Goal: Task Accomplishment & Management: Manage account settings

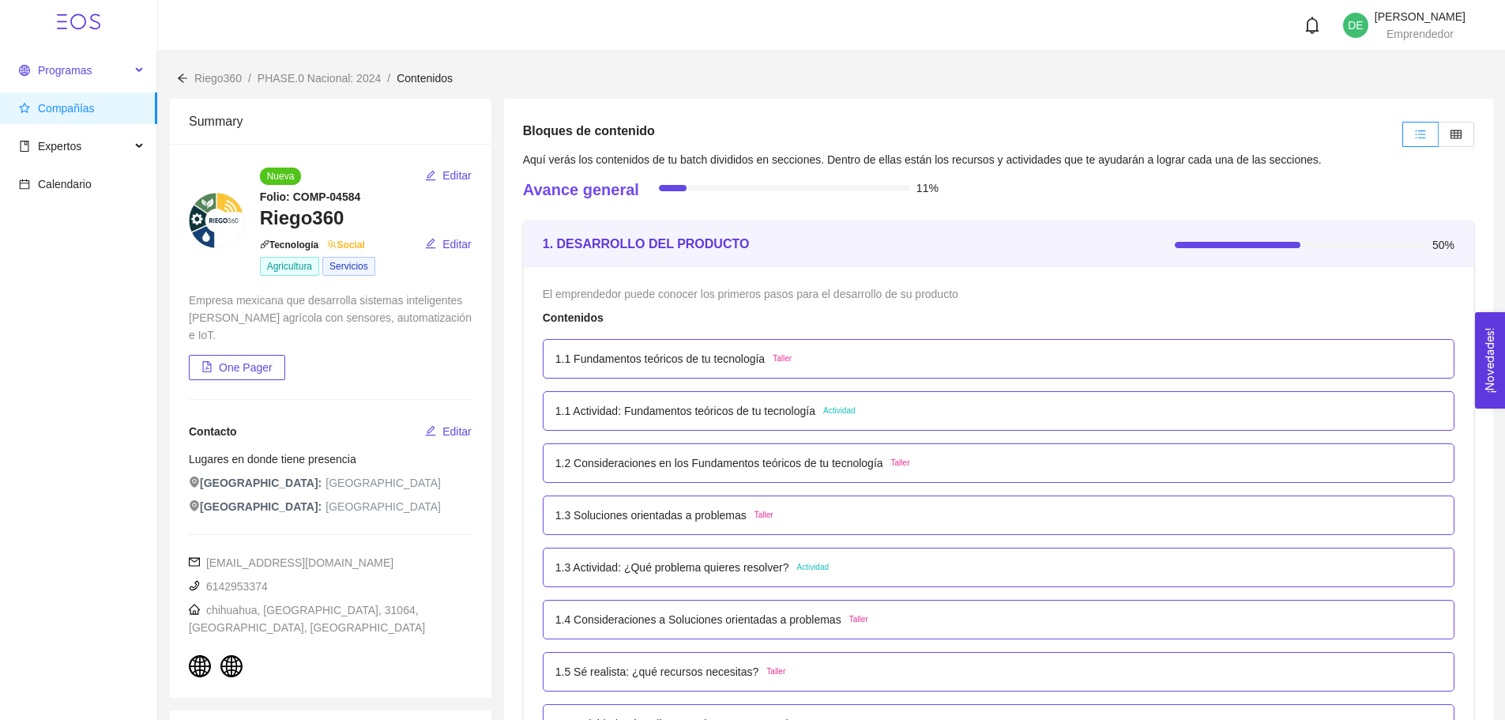
click at [67, 76] on span "Programas" at bounding box center [65, 70] width 54 height 13
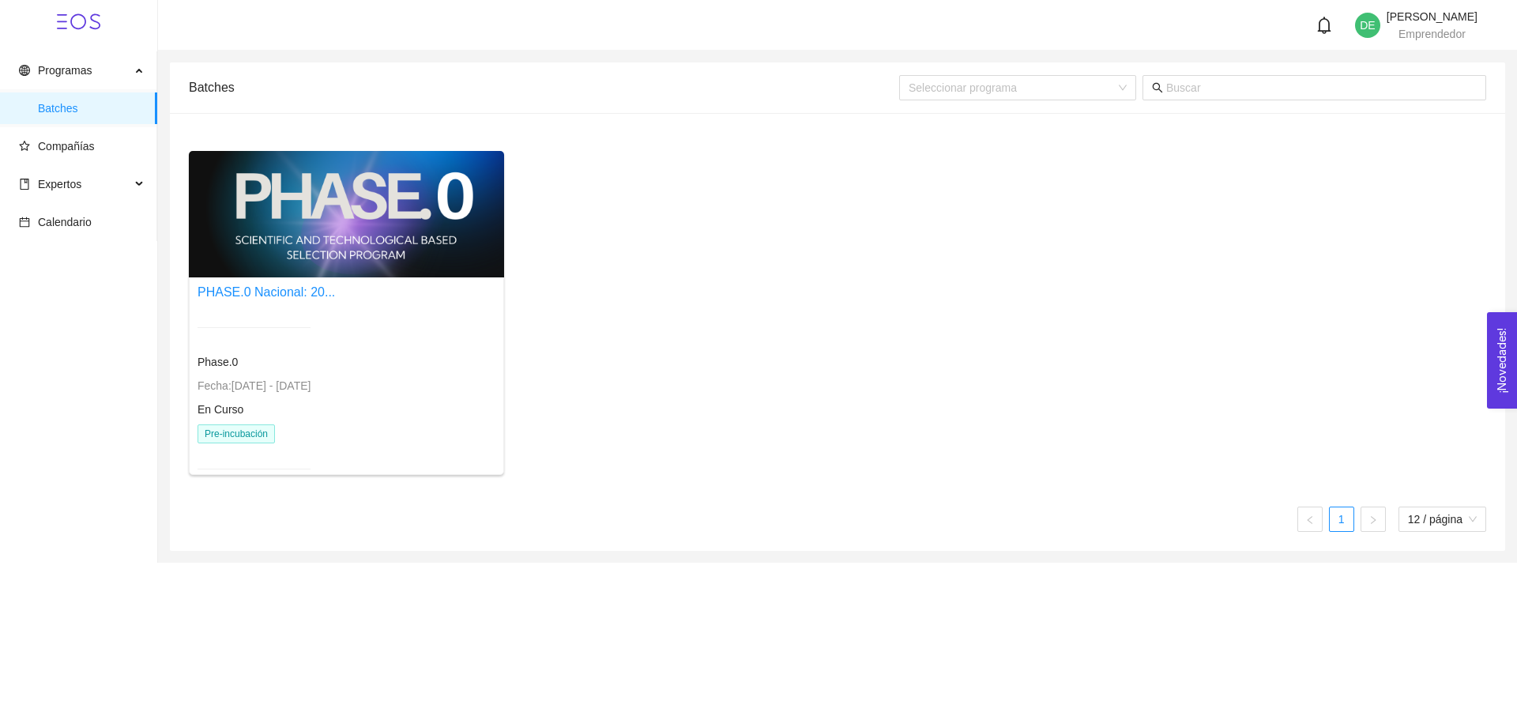
click at [58, 129] on ul "Programas Batches Compañías Expertos Calendario" at bounding box center [78, 146] width 157 height 190
click at [61, 117] on span "Batches" at bounding box center [91, 108] width 107 height 32
click at [79, 64] on span "Programas" at bounding box center [65, 70] width 54 height 13
click at [244, 241] on div at bounding box center [346, 214] width 315 height 126
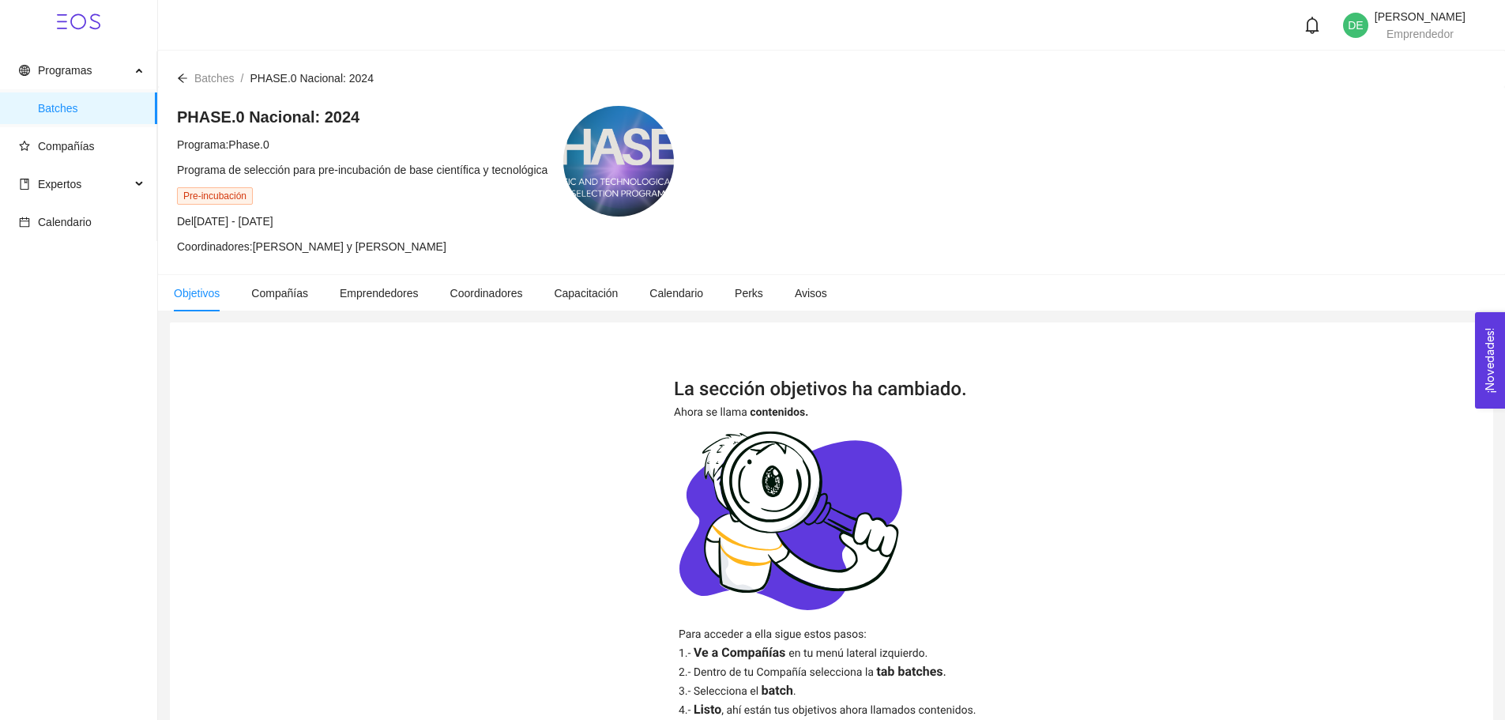
click at [235, 119] on h4 "PHASE.0 Nacional: 2024" at bounding box center [362, 117] width 371 height 22
click at [294, 104] on div "PHASE.0 Nacional: 2024 Programa: Phase.0 Programa de selección para pre-incubac…" at bounding box center [831, 180] width 1347 height 187
click at [205, 192] on span "Pre-incubación" at bounding box center [215, 195] width 76 height 17
click at [264, 302] on li "Compañías" at bounding box center [279, 293] width 88 height 36
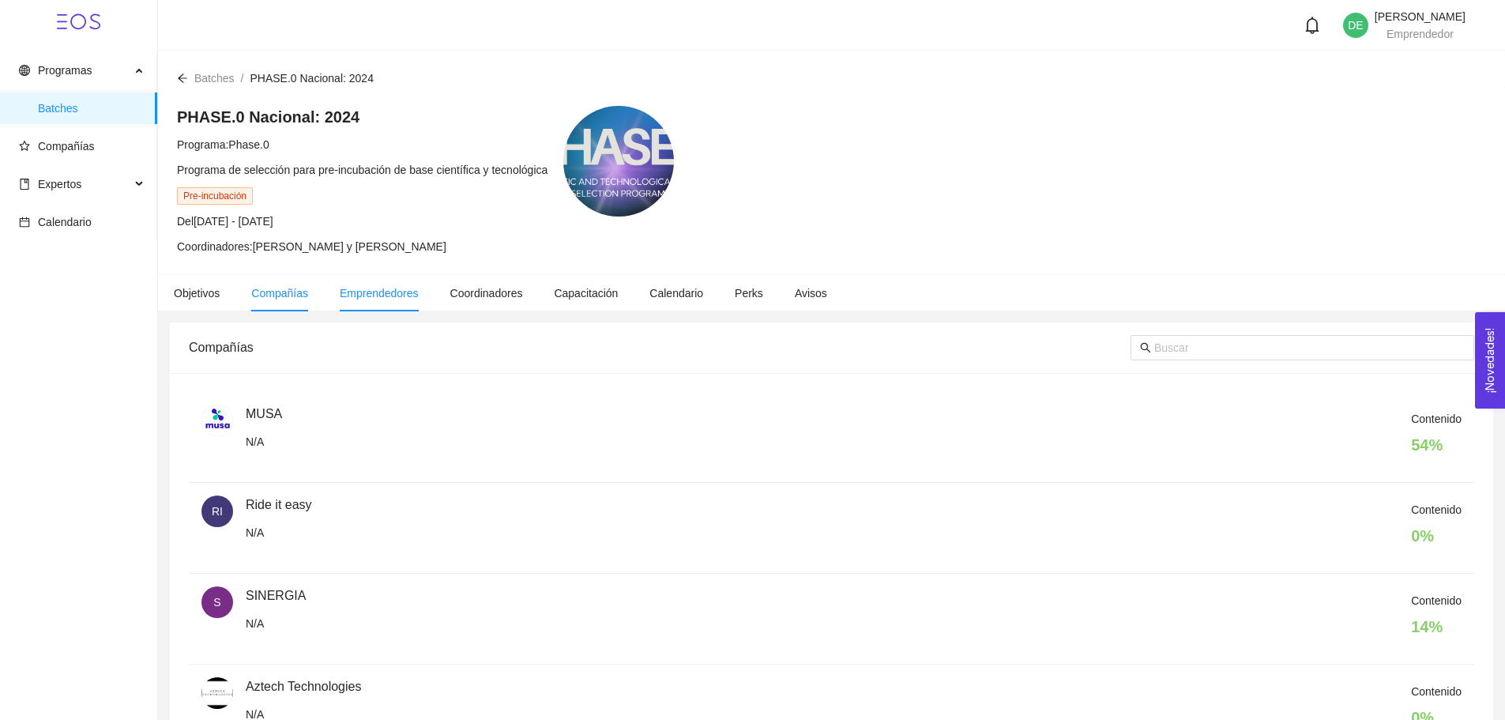
click at [363, 310] on li "Emprendedores" at bounding box center [379, 293] width 111 height 36
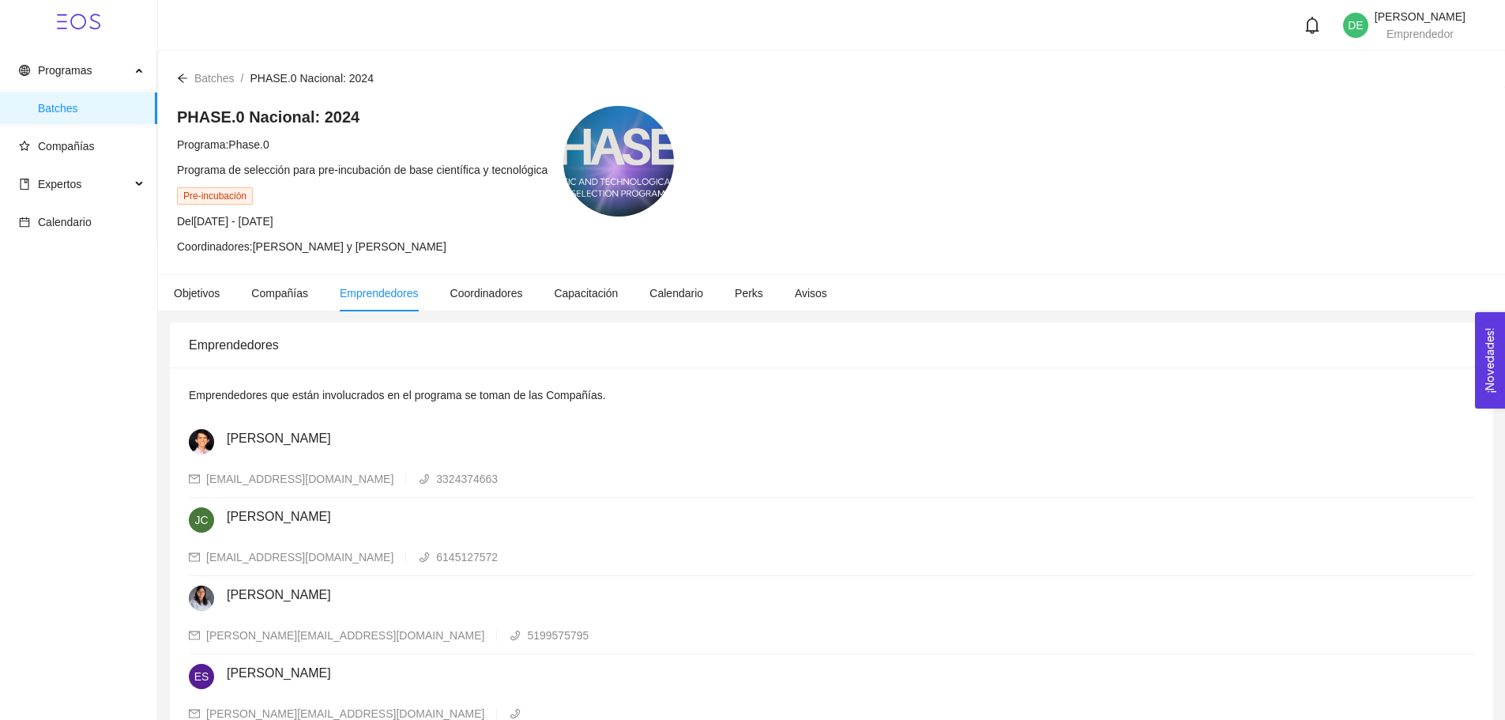
click at [496, 311] on main "Batches / PHASE.0 Nacional: 2024 / PHASE.0 Nacional: 2024 Programa: Phase.0 Pro…" at bounding box center [831, 664] width 1347 height 1226
click at [529, 305] on li "Coordinadores" at bounding box center [487, 293] width 104 height 36
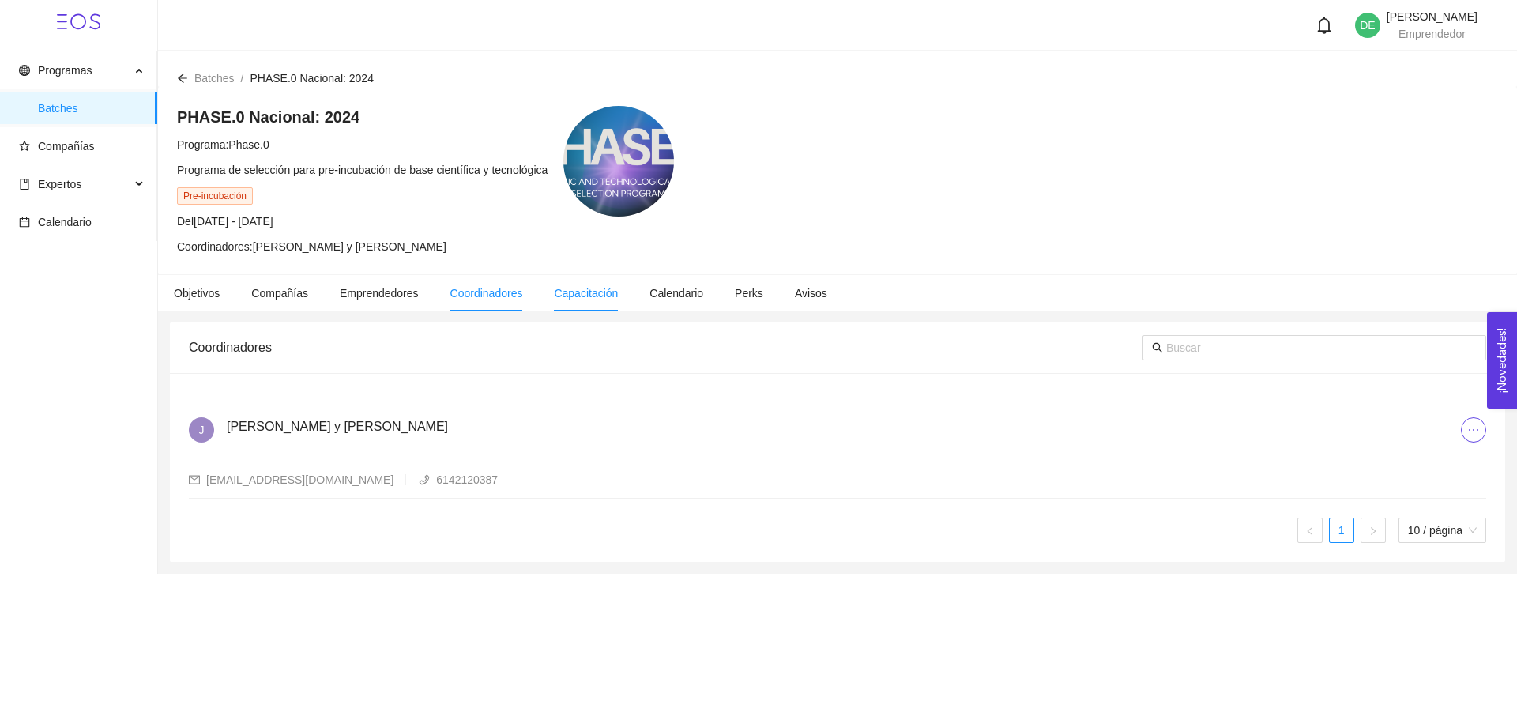
click at [592, 296] on span "Capacitación" at bounding box center [586, 293] width 64 height 13
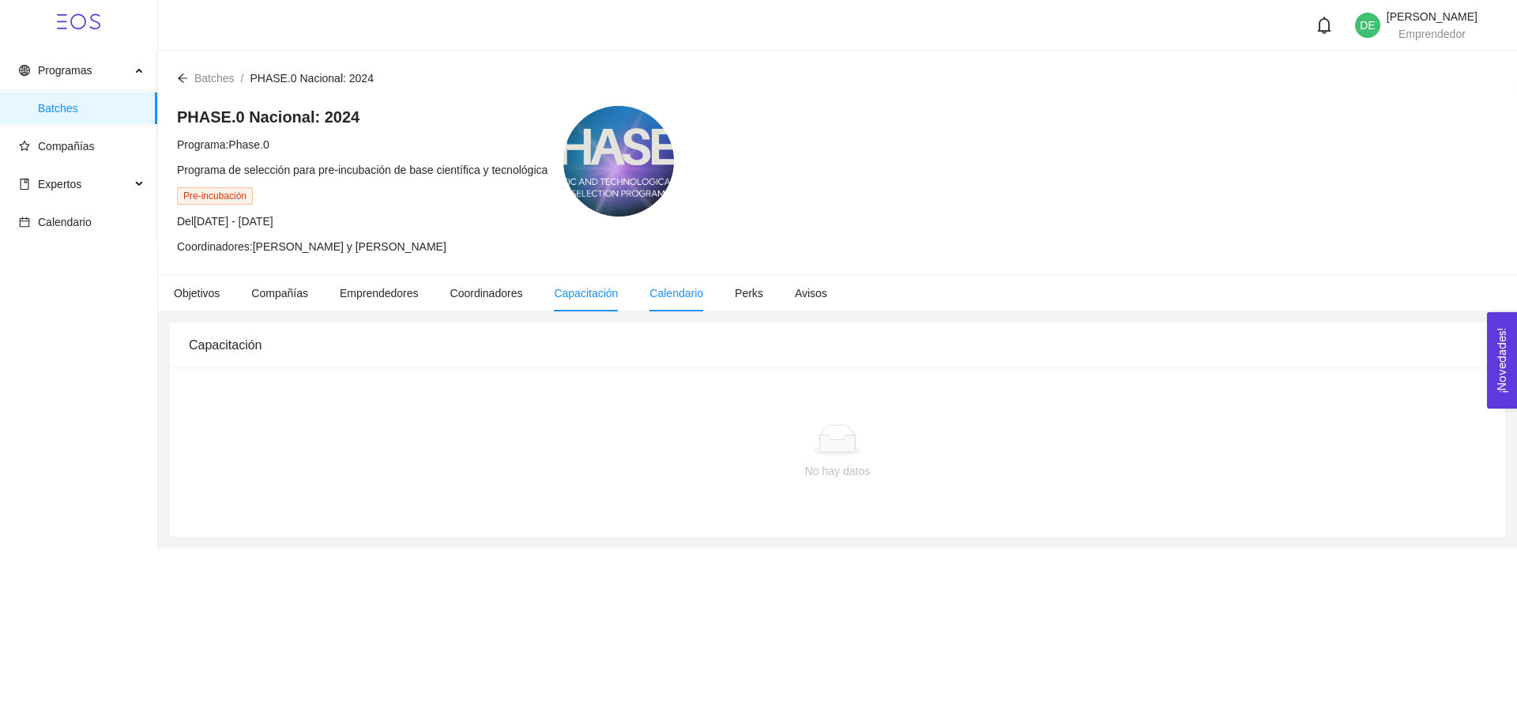
click at [677, 292] on span "Calendario" at bounding box center [676, 293] width 54 height 13
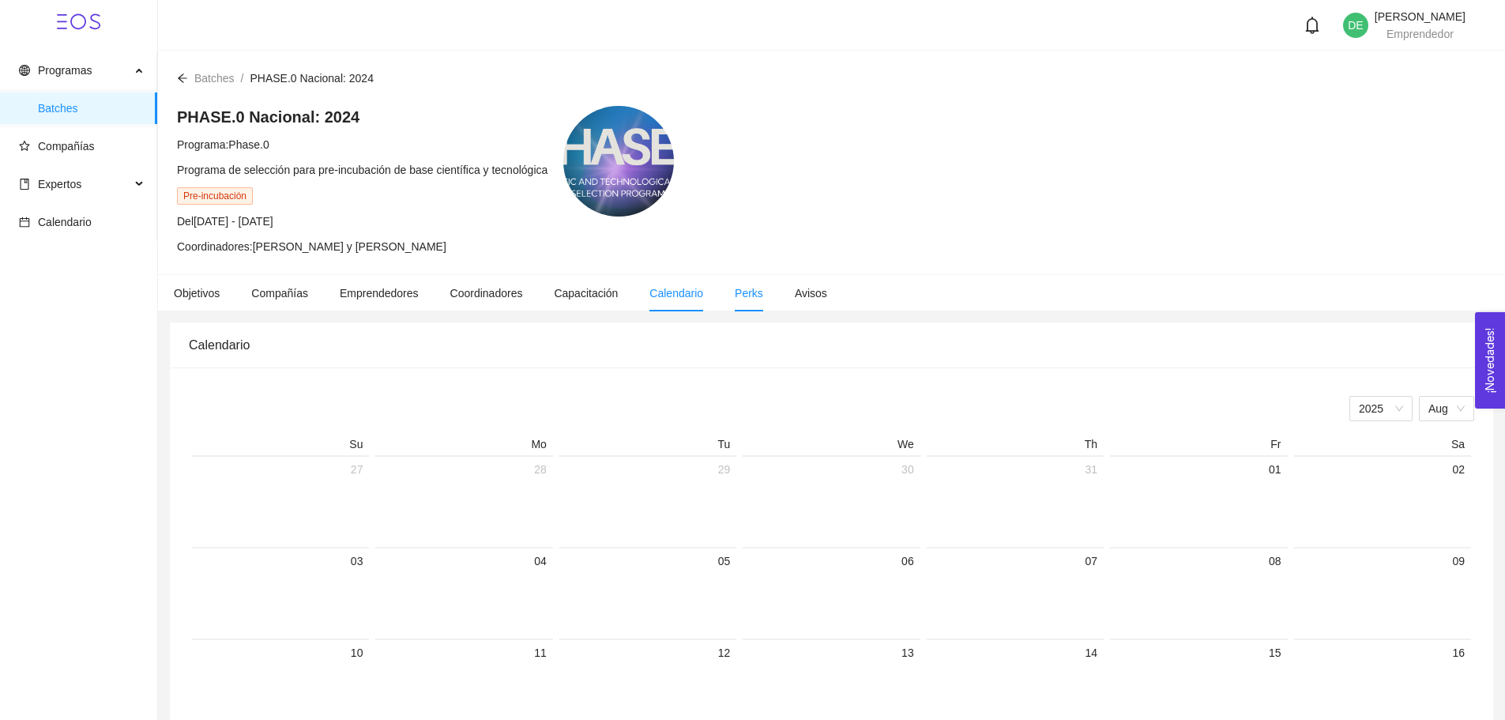
click at [757, 280] on li "Perks" at bounding box center [749, 293] width 60 height 36
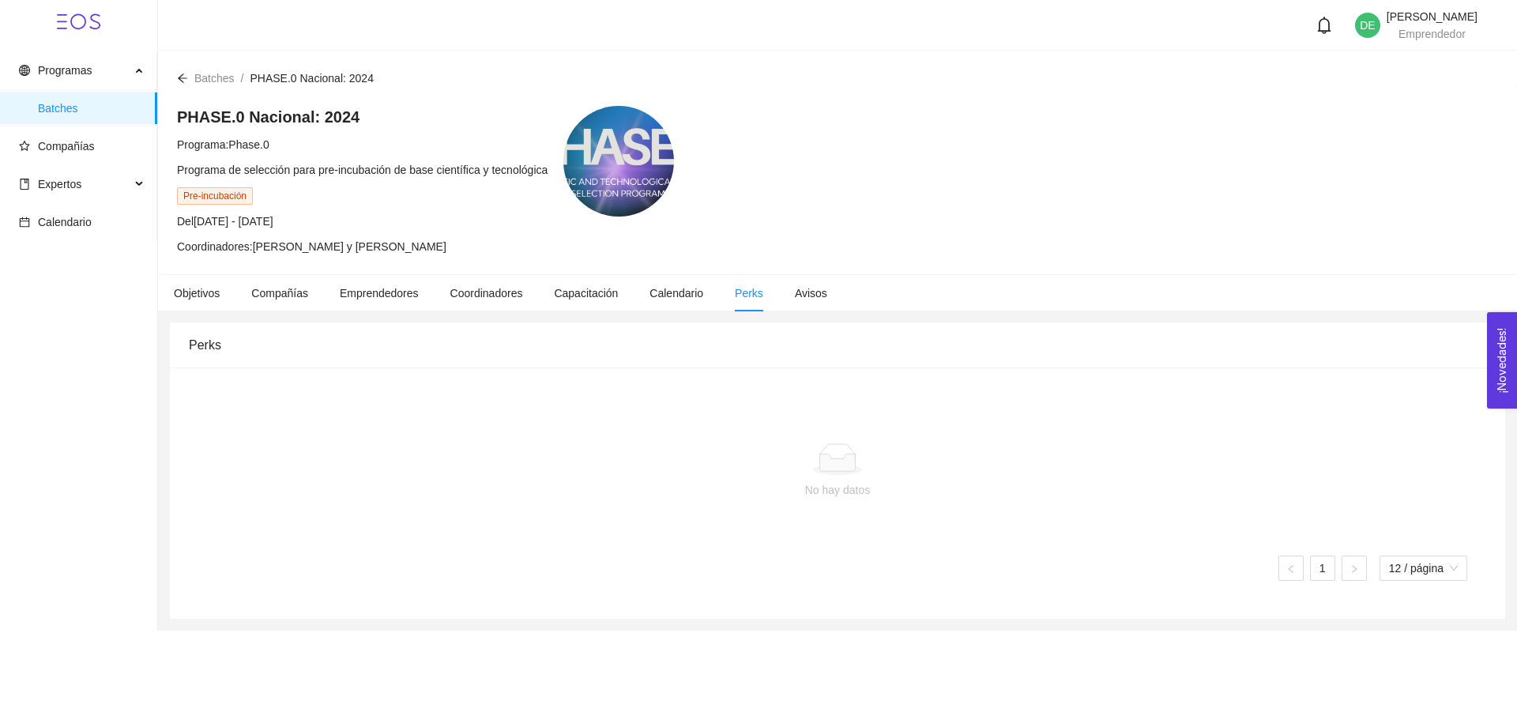
click at [803, 272] on div "PHASE.0 Nacional: 2024 Programa: Phase.0 Programa de selección para pre-incubac…" at bounding box center [837, 180] width 1359 height 187
click at [51, 146] on span "Compañías" at bounding box center [66, 146] width 57 height 13
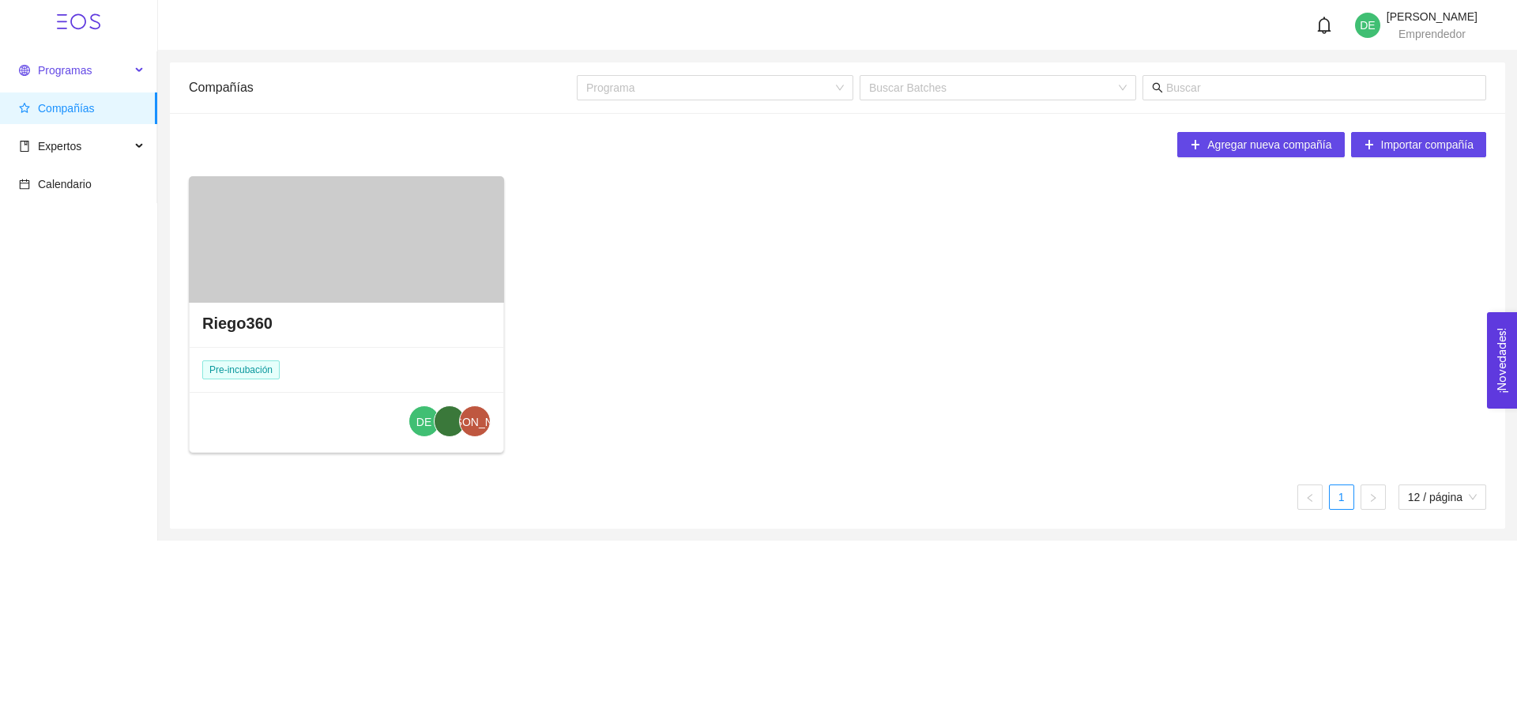
click at [72, 71] on span "Programas" at bounding box center [65, 70] width 54 height 13
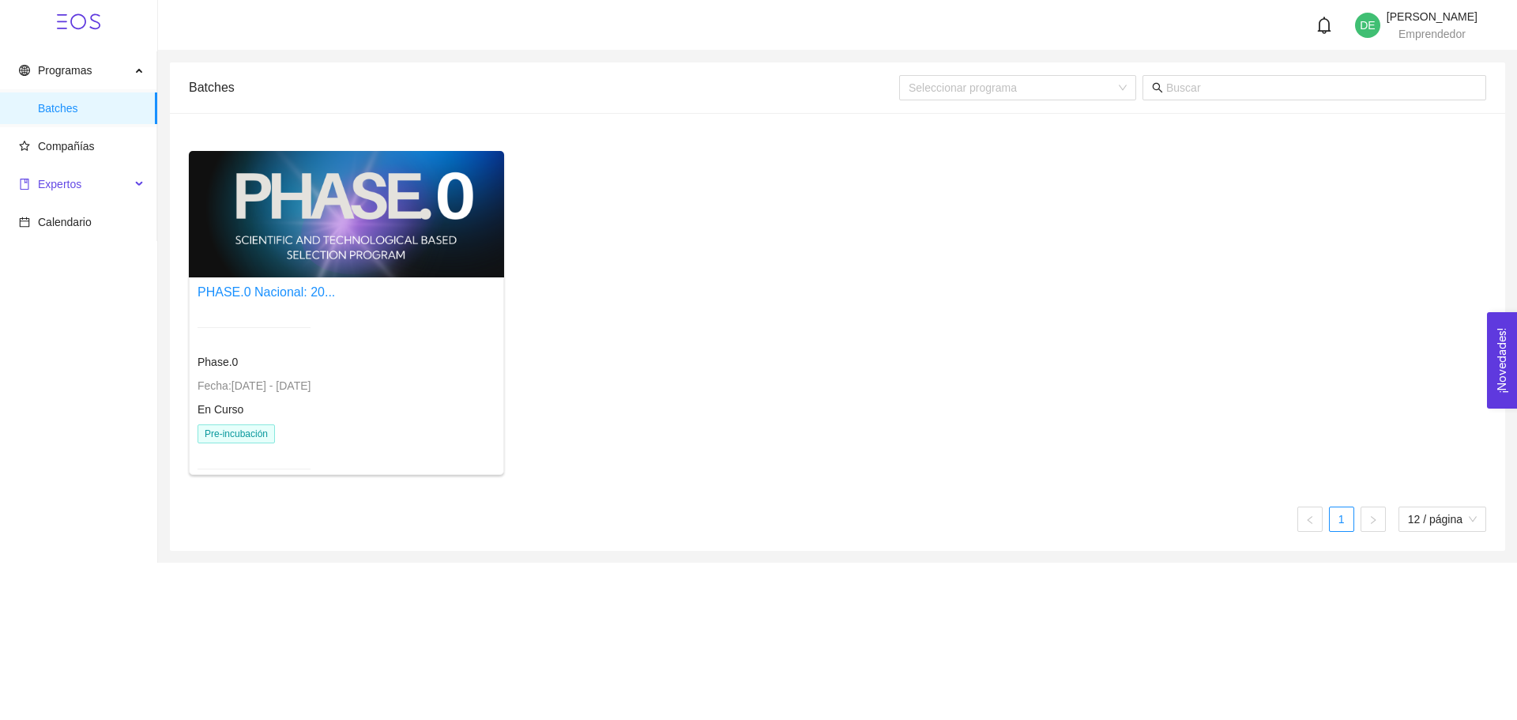
click at [98, 189] on span "Expertos" at bounding box center [74, 184] width 111 height 32
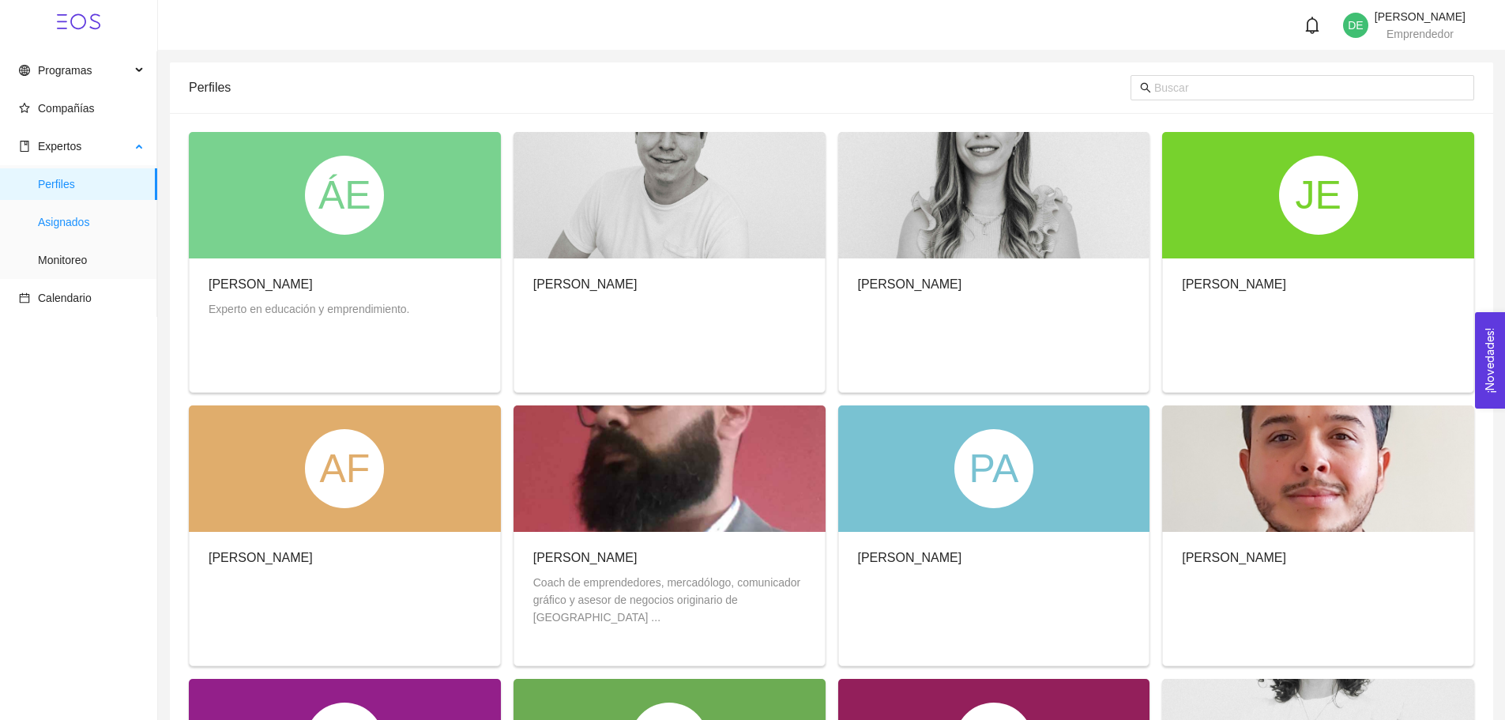
click at [80, 221] on span "Asignados" at bounding box center [91, 222] width 107 height 32
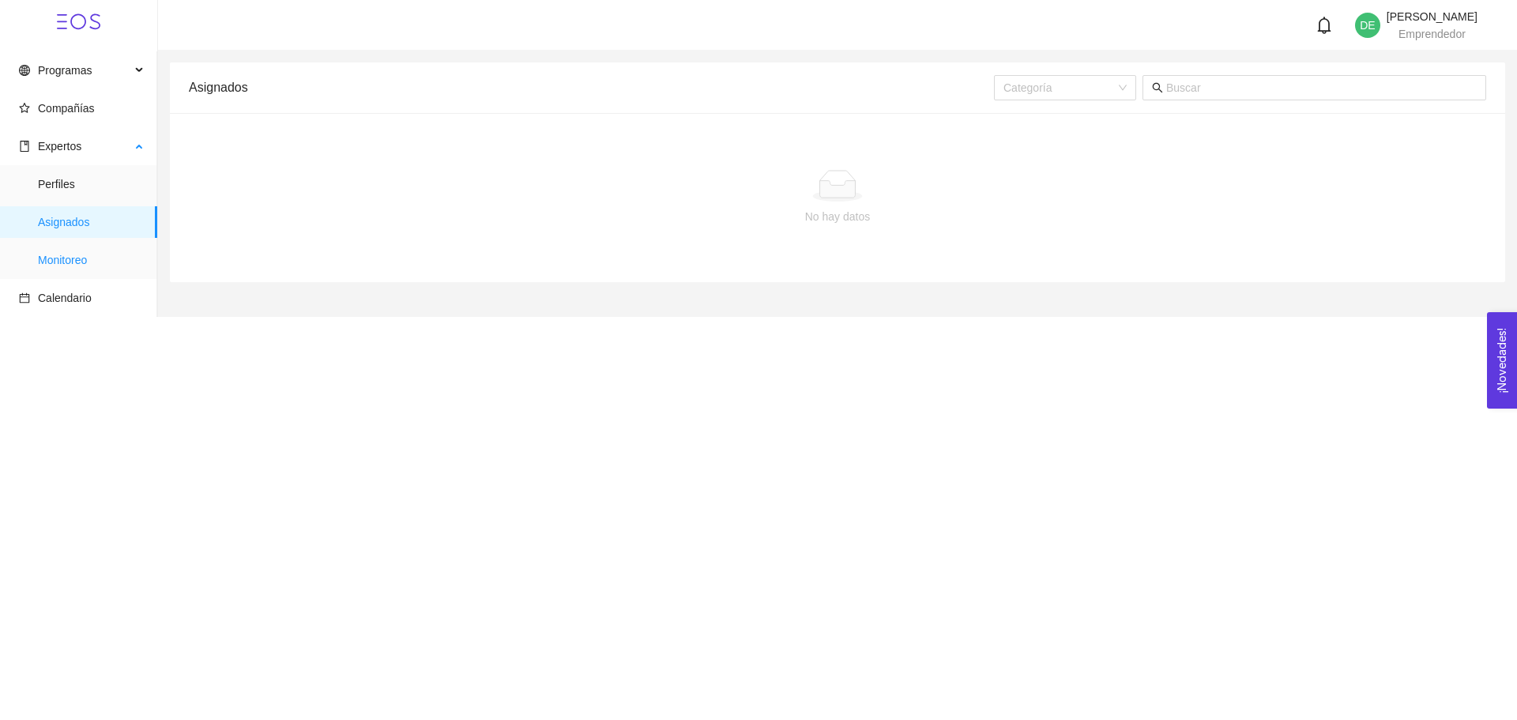
click at [87, 257] on span "Monitoreo" at bounding box center [91, 260] width 107 height 32
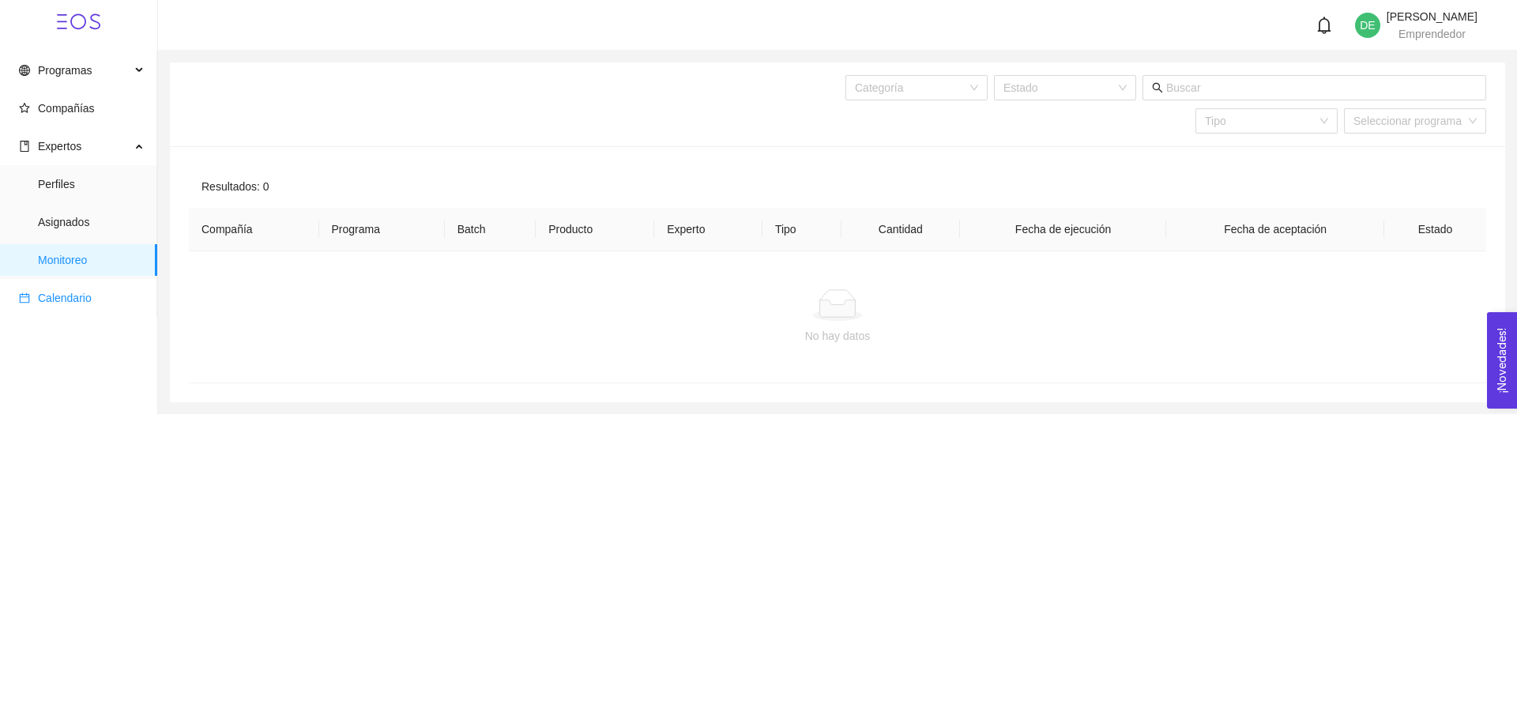
click at [79, 296] on span "Calendario" at bounding box center [65, 298] width 54 height 13
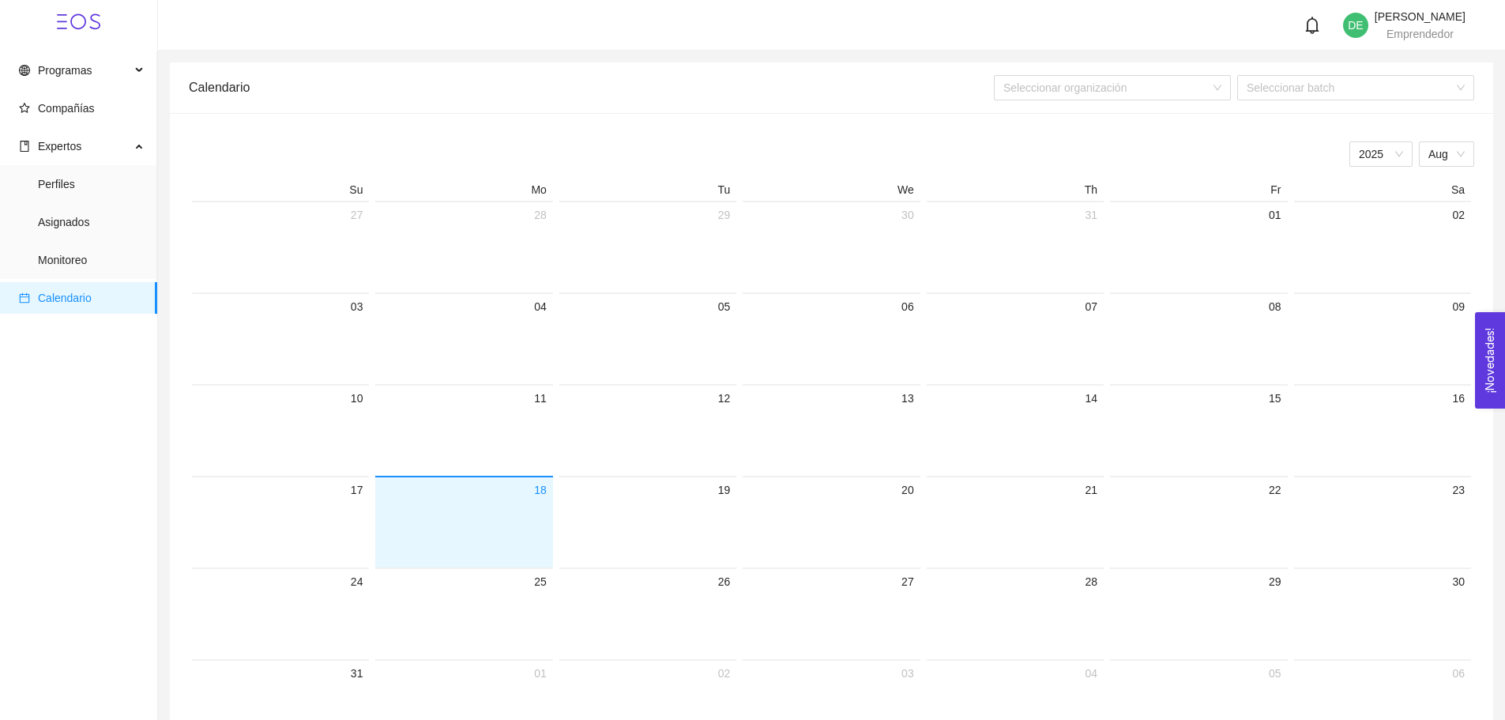
click at [1348, 31] on span "DE" at bounding box center [1355, 25] width 15 height 25
click at [1348, 33] on span "DE" at bounding box center [1355, 25] width 15 height 25
click at [1341, 74] on li "Perfil" at bounding box center [1390, 83] width 135 height 32
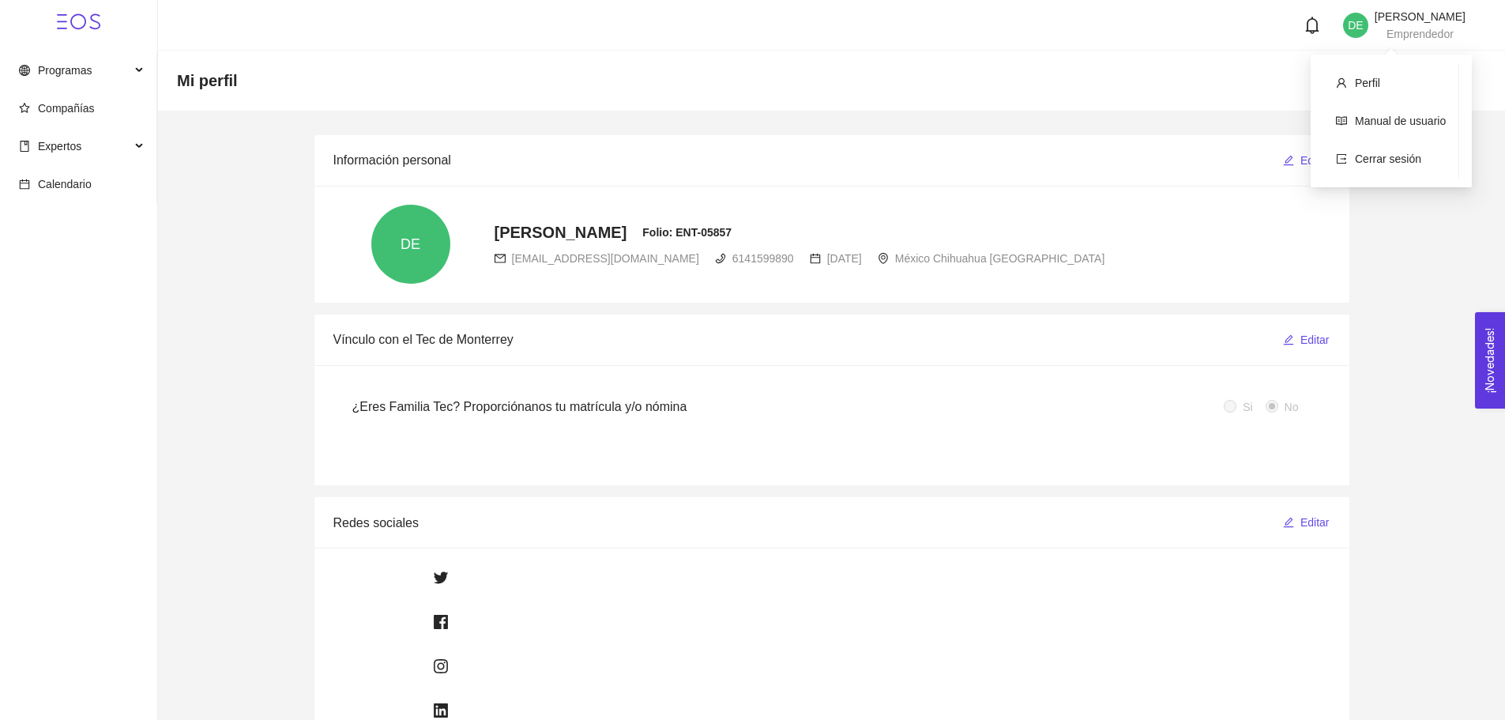
click at [1343, 32] on span "DE" at bounding box center [1355, 25] width 25 height 25
click at [1414, 21] on span "[PERSON_NAME]" at bounding box center [1420, 16] width 91 height 13
click at [1370, 123] on link "Manual de usuario" at bounding box center [1400, 121] width 91 height 13
click at [75, 143] on span "Expertos" at bounding box center [59, 146] width 43 height 13
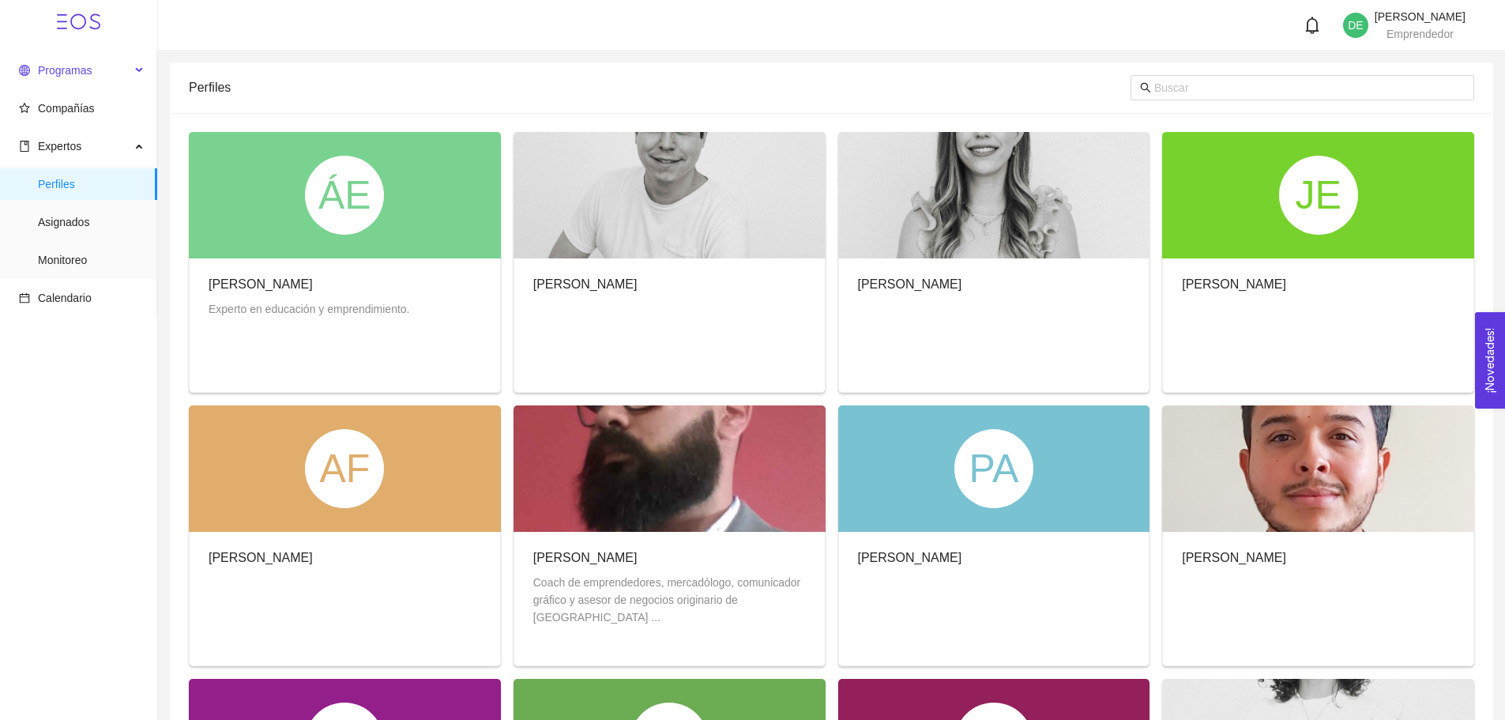
click at [60, 71] on span "Programas" at bounding box center [65, 70] width 54 height 13
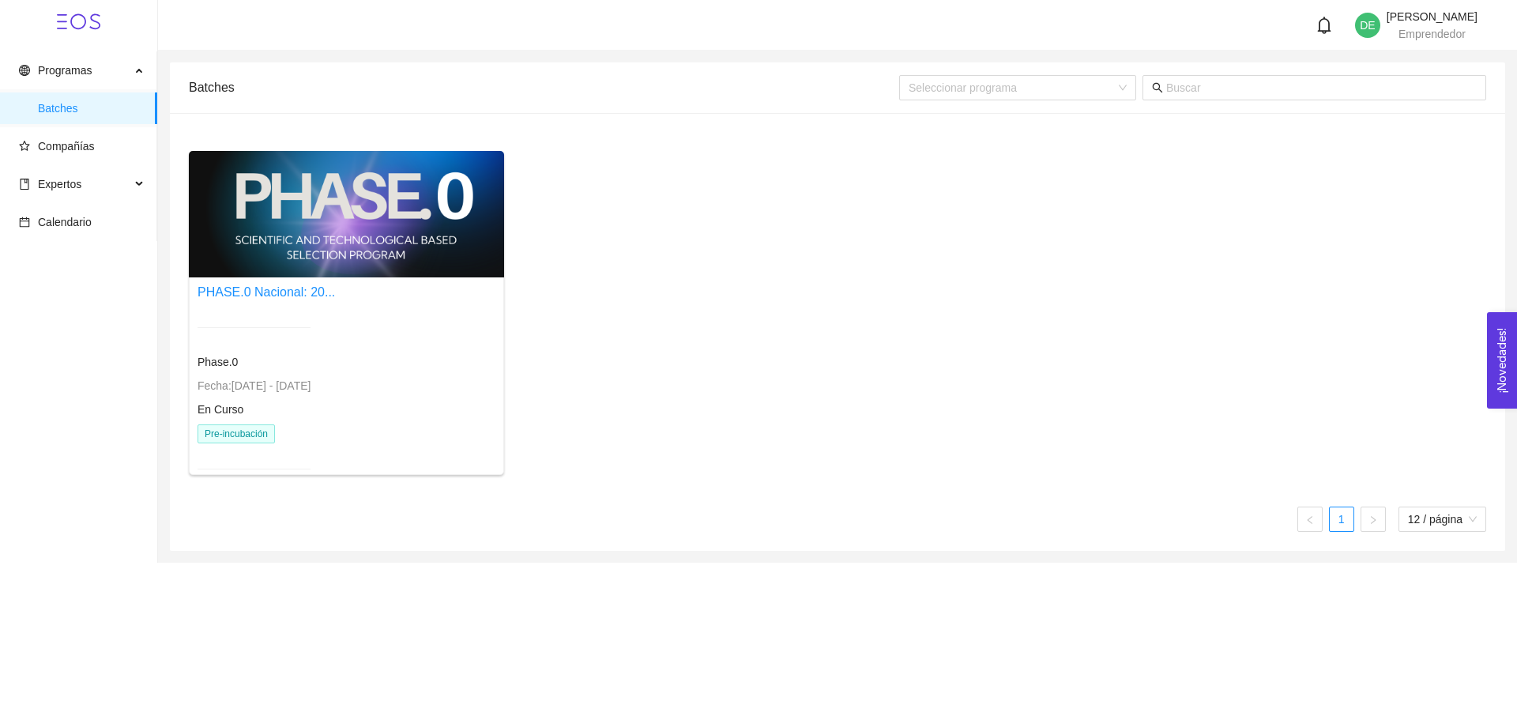
click at [72, 11] on icon at bounding box center [78, 21] width 43 height 43
click at [78, 23] on icon at bounding box center [78, 21] width 43 height 43
click at [70, 118] on span "Batches" at bounding box center [91, 108] width 107 height 32
click at [64, 74] on span "Programas" at bounding box center [65, 70] width 54 height 13
click at [249, 382] on span "Fecha: [DATE] - [DATE]" at bounding box center [254, 385] width 113 height 13
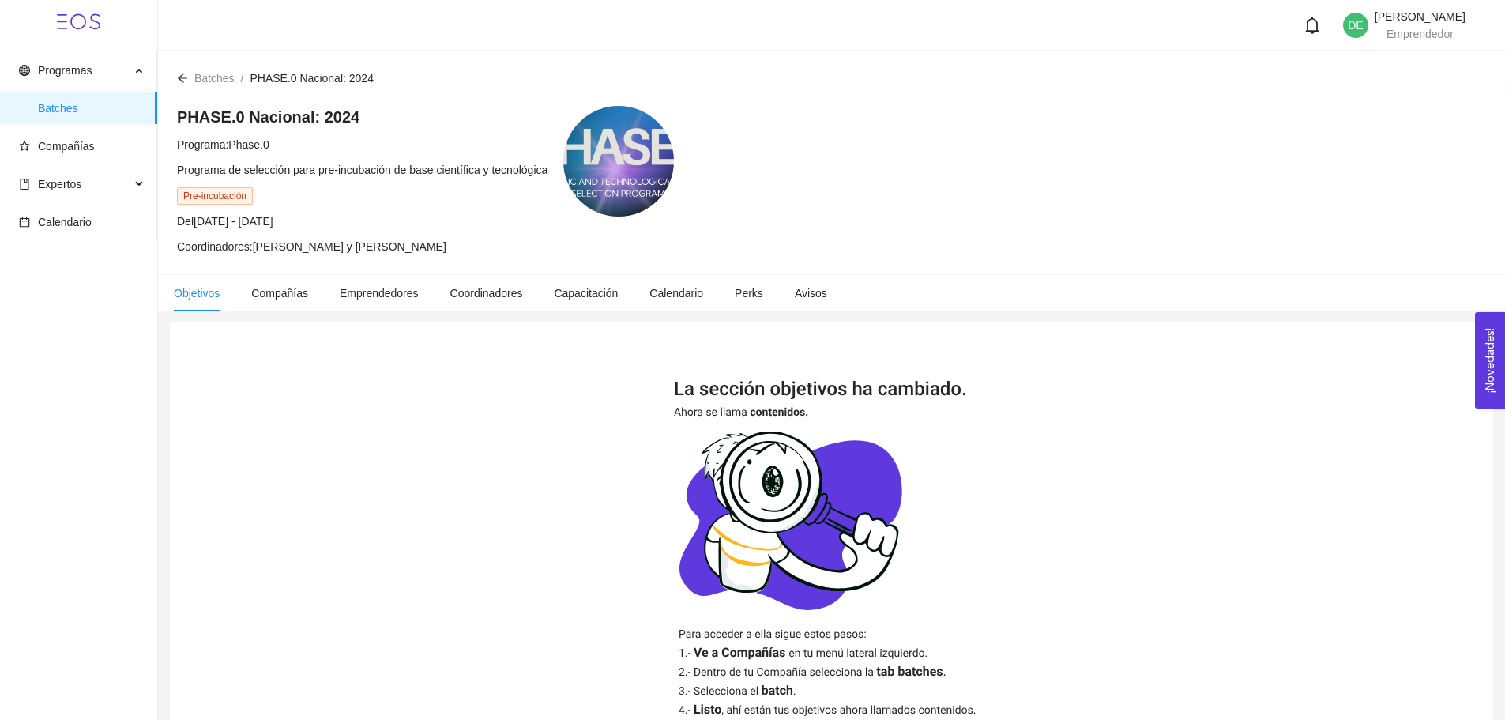
click at [1375, 27] on div "[PERSON_NAME] Emprendedor" at bounding box center [1420, 25] width 91 height 28
click at [1387, 32] on span "Emprendedor" at bounding box center [1420, 34] width 67 height 13
click at [44, 203] on li "Expertos" at bounding box center [78, 185] width 156 height 35
click at [47, 189] on span "Expertos" at bounding box center [59, 184] width 43 height 13
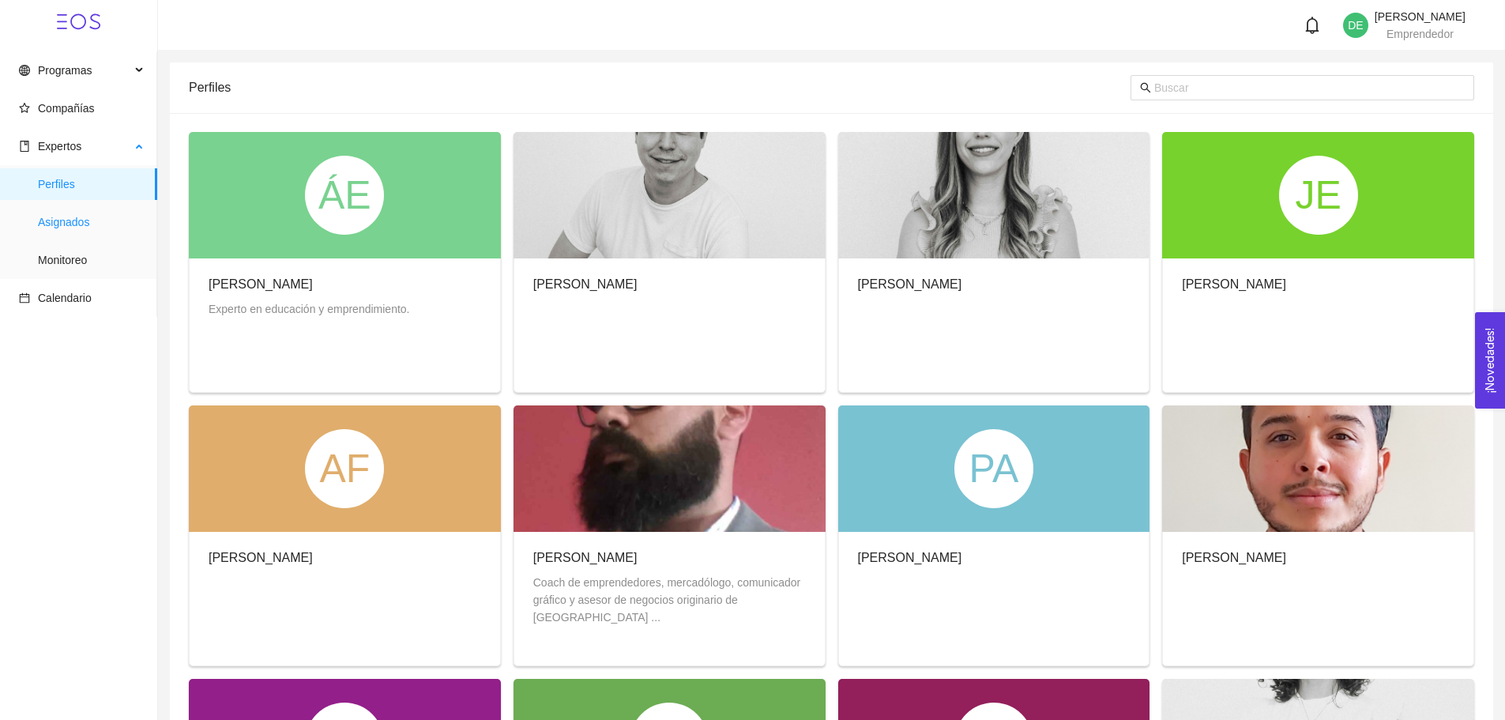
click at [43, 223] on span "Asignados" at bounding box center [91, 222] width 107 height 32
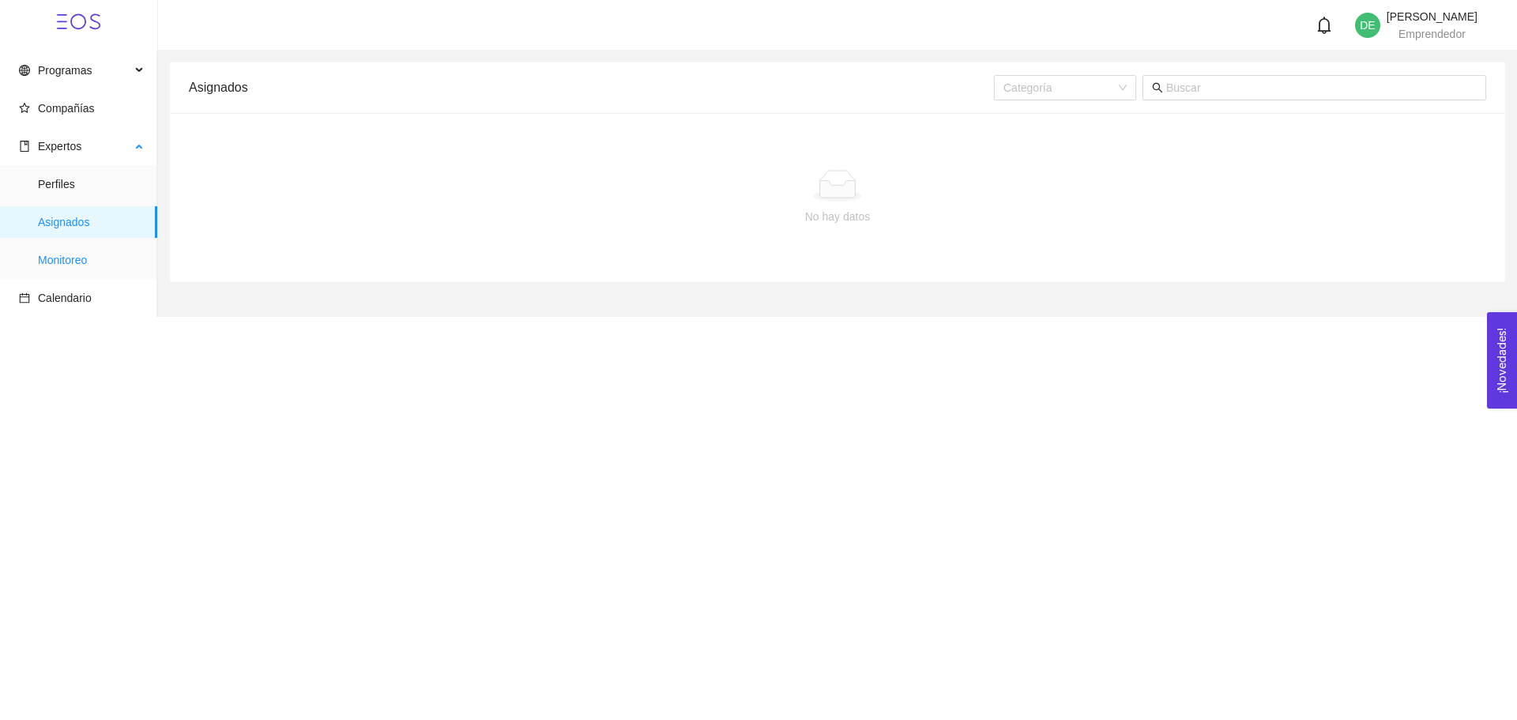
click at [60, 250] on span "Monitoreo" at bounding box center [91, 260] width 107 height 32
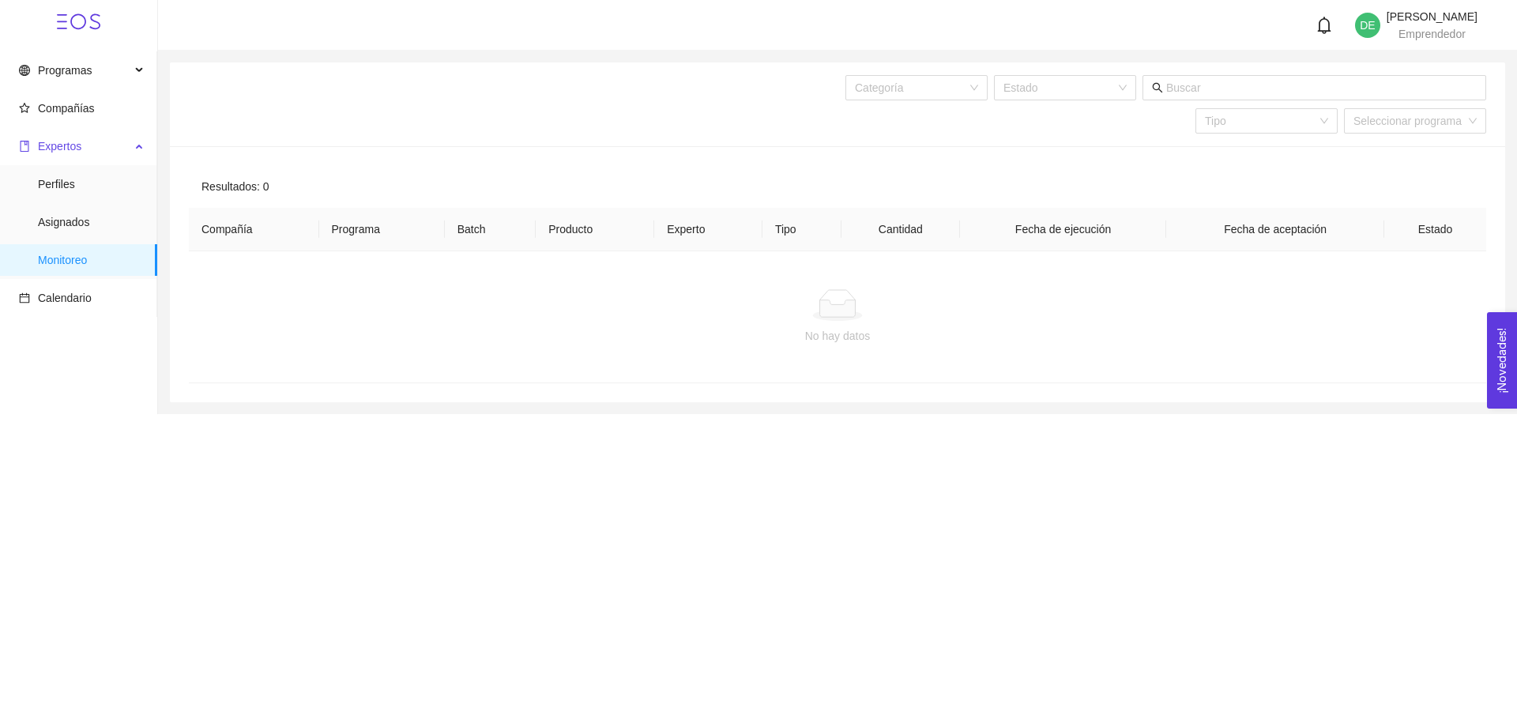
click at [59, 147] on span "Expertos" at bounding box center [59, 146] width 43 height 13
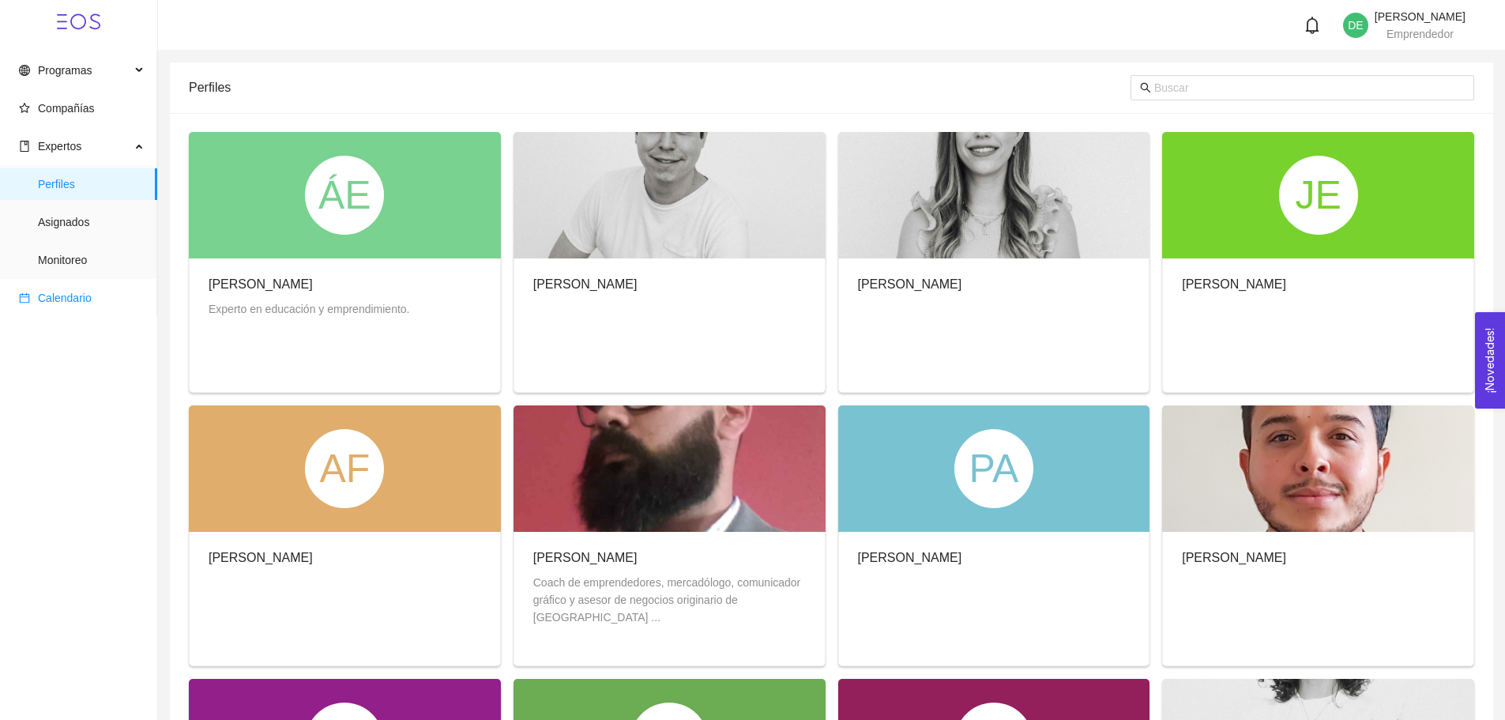
click at [61, 296] on span "Calendario" at bounding box center [65, 298] width 54 height 13
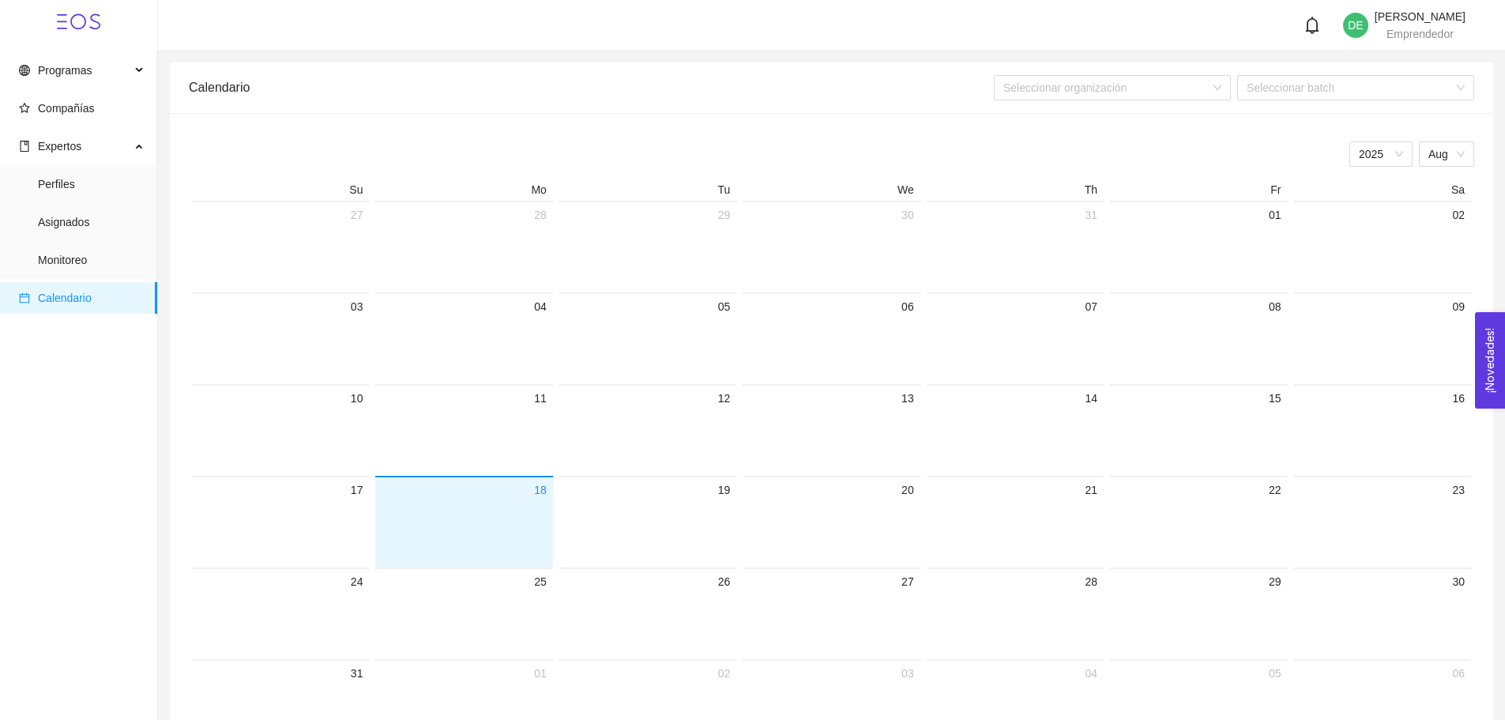
click at [70, 125] on ul "Programas Compañías Expertos Perfiles Asignados Monitoreo Calendario" at bounding box center [78, 183] width 157 height 265
click at [68, 107] on span "Compañías" at bounding box center [66, 108] width 57 height 13
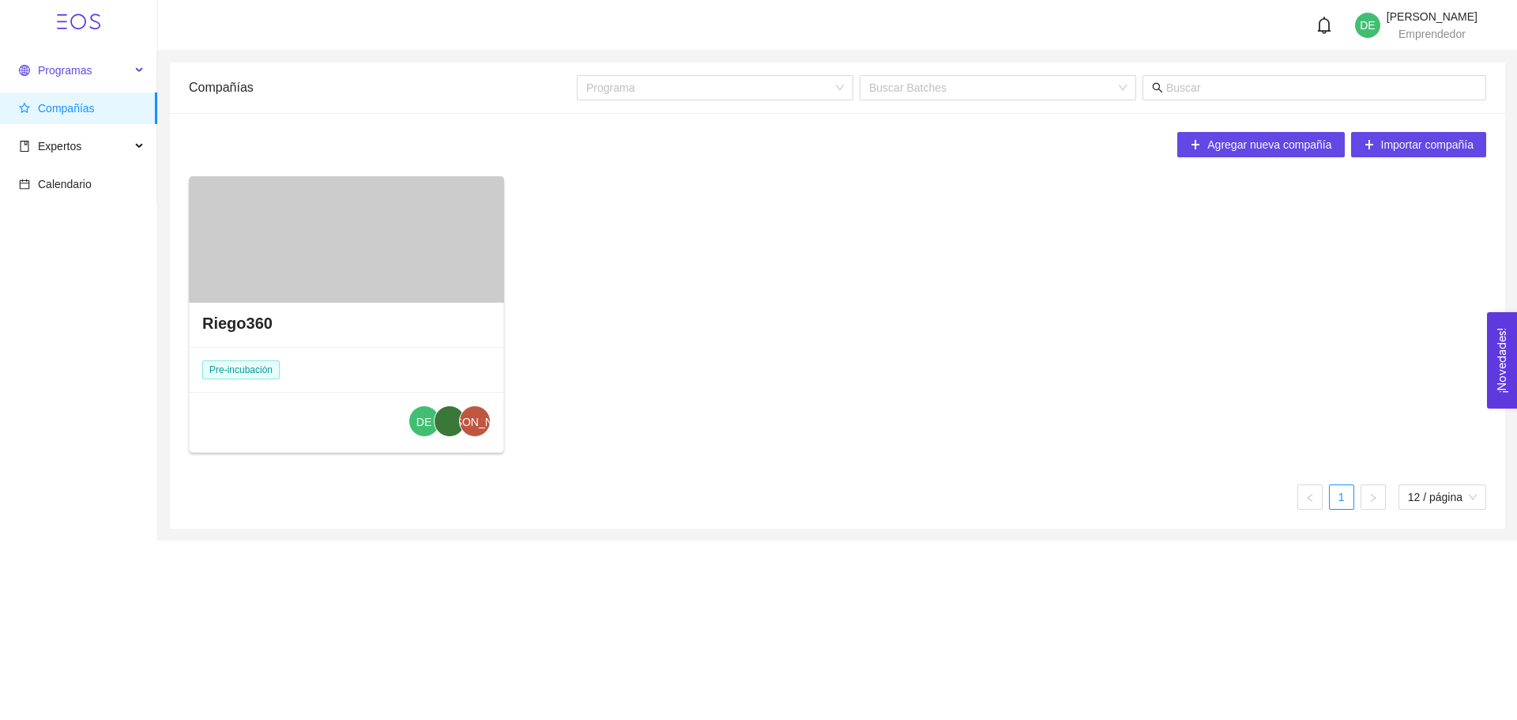
click at [72, 82] on span "Programas" at bounding box center [74, 71] width 111 height 32
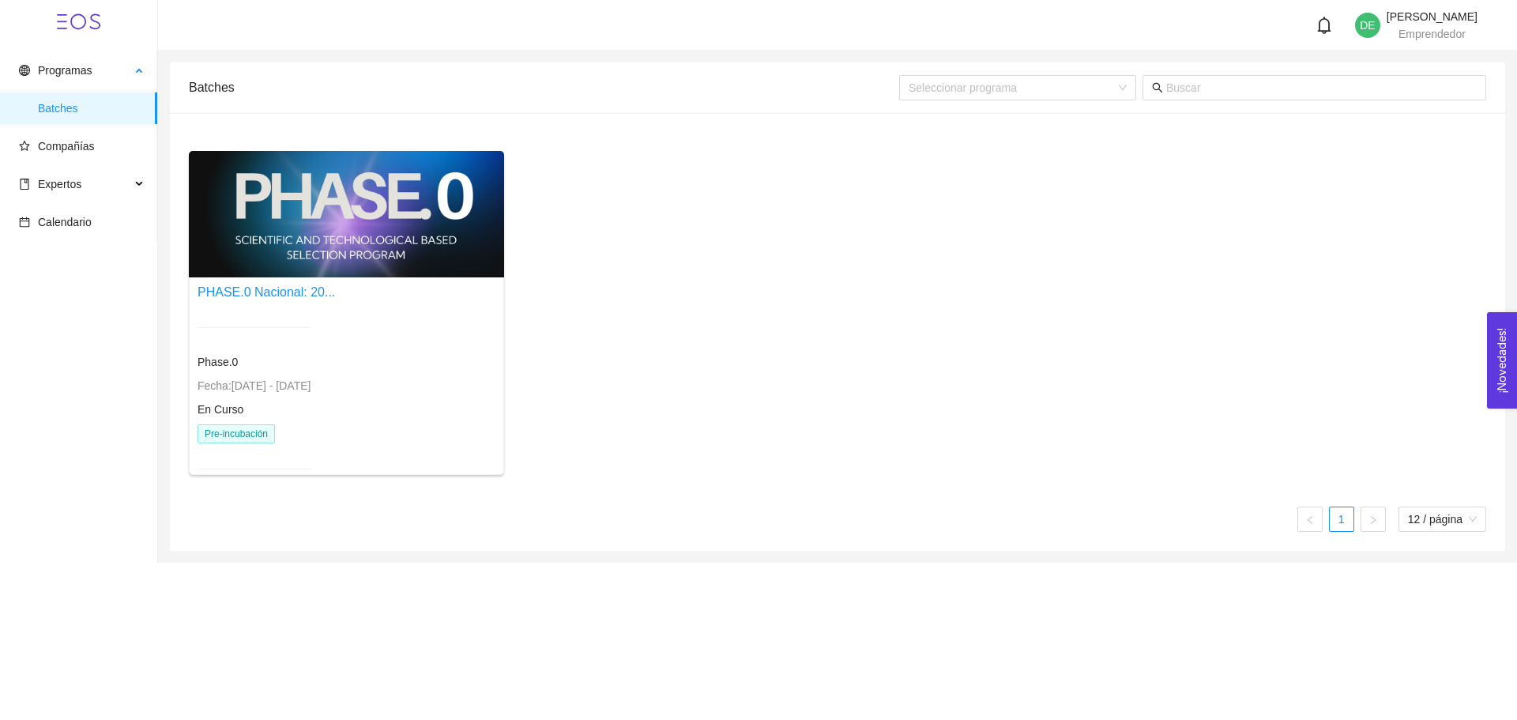
click at [91, 111] on span "Batches" at bounding box center [91, 108] width 107 height 32
click at [318, 303] on div "PHASE.0 Nacional: 20... Phase.0 Fecha: [DATE] - [DATE] En Curso Pre-incubación" at bounding box center [266, 385] width 137 height 206
click at [298, 282] on div "PHASE.0 Nacional: 20..." at bounding box center [266, 292] width 137 height 20
click at [284, 292] on link "PHASE.0 Nacional: 20..." at bounding box center [266, 291] width 137 height 13
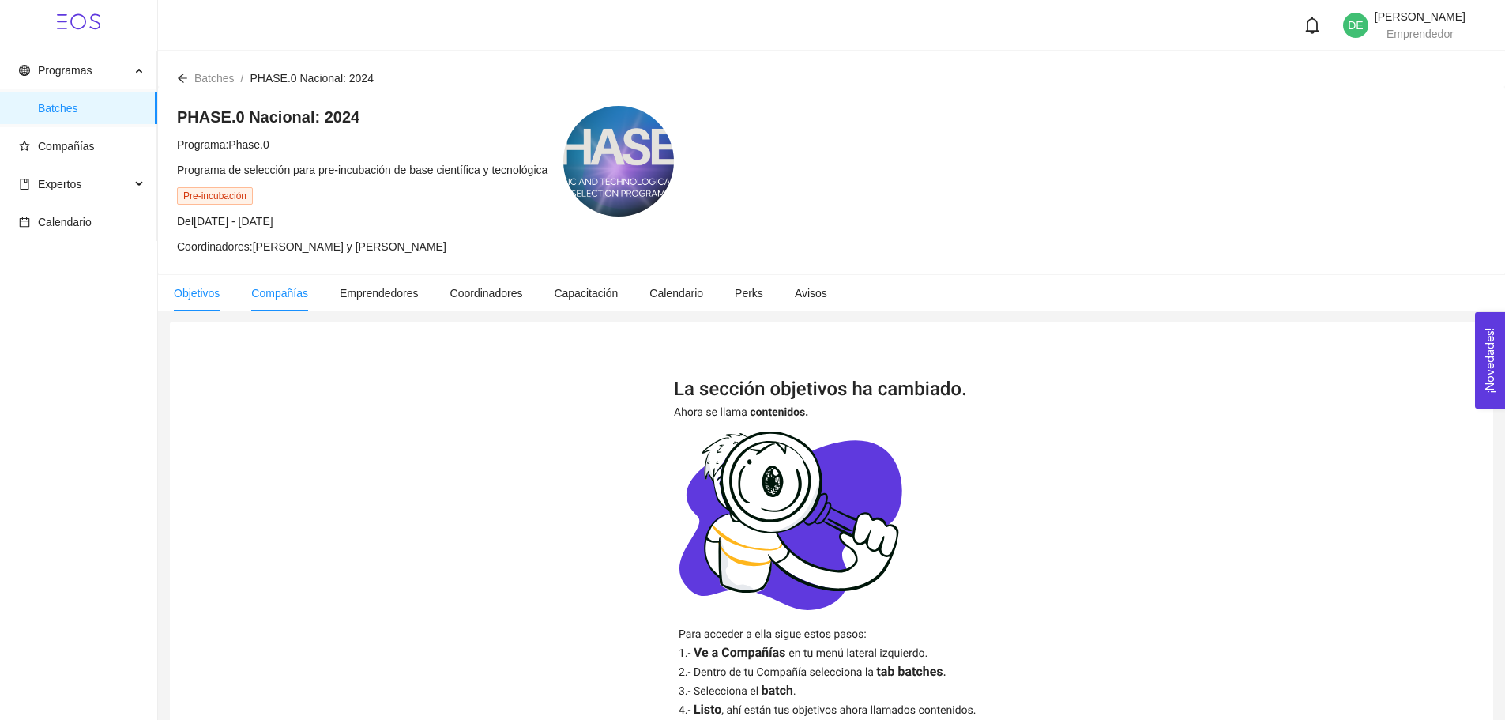
click at [280, 299] on li "Compañías" at bounding box center [279, 293] width 88 height 36
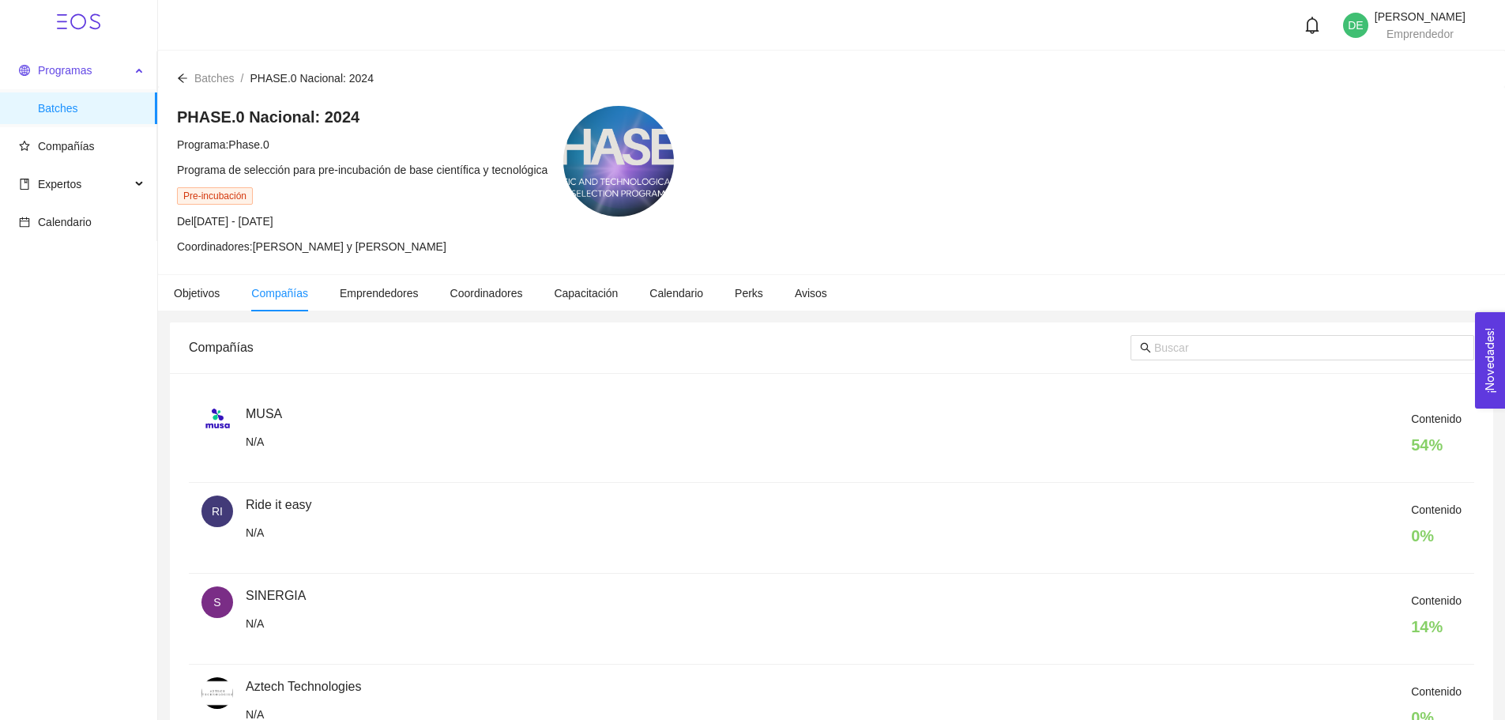
click at [84, 69] on span "Programas" at bounding box center [65, 70] width 54 height 13
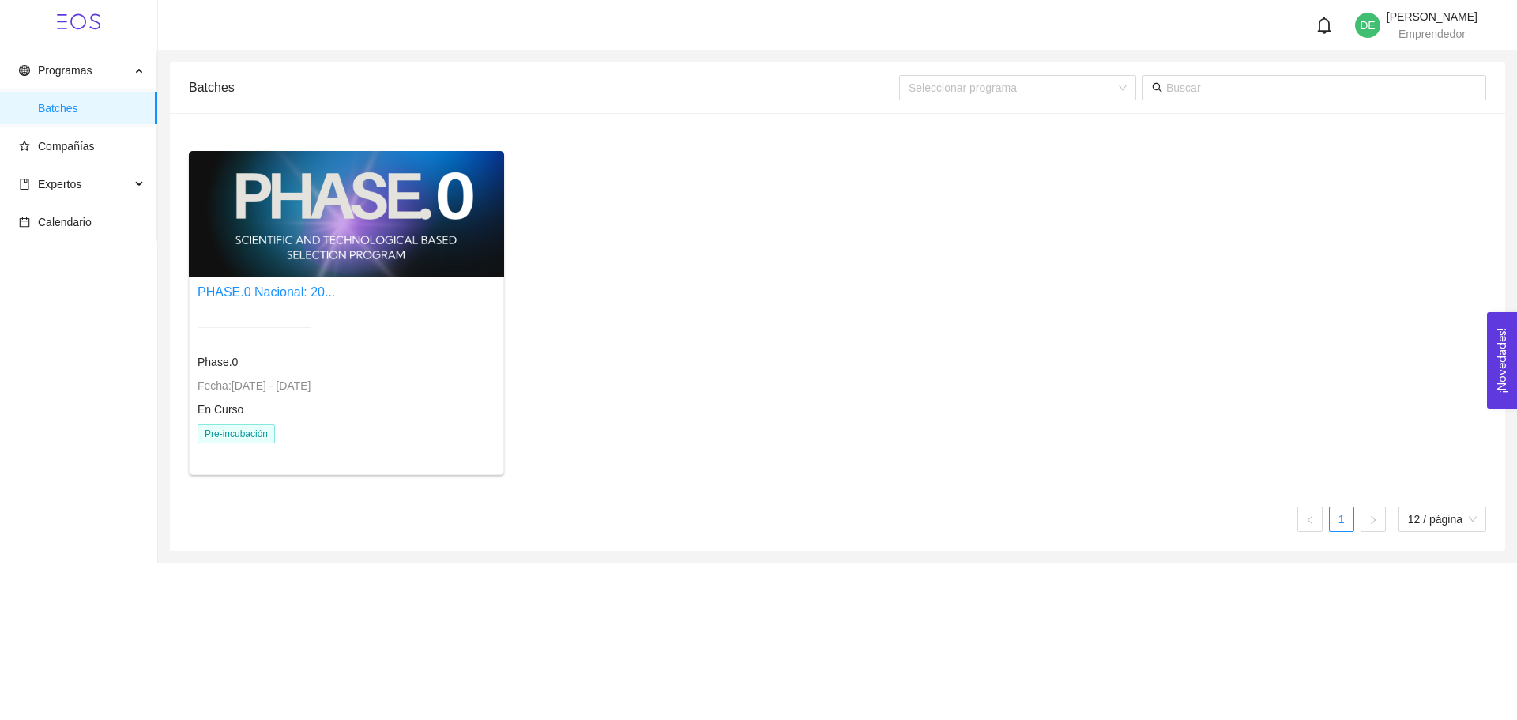
click at [1316, 21] on icon "bell" at bounding box center [1324, 25] width 17 height 17
click at [1394, 24] on div "[PERSON_NAME] Emprendedor" at bounding box center [1432, 25] width 91 height 28
click at [1401, 88] on li "Perfil" at bounding box center [1402, 83] width 135 height 32
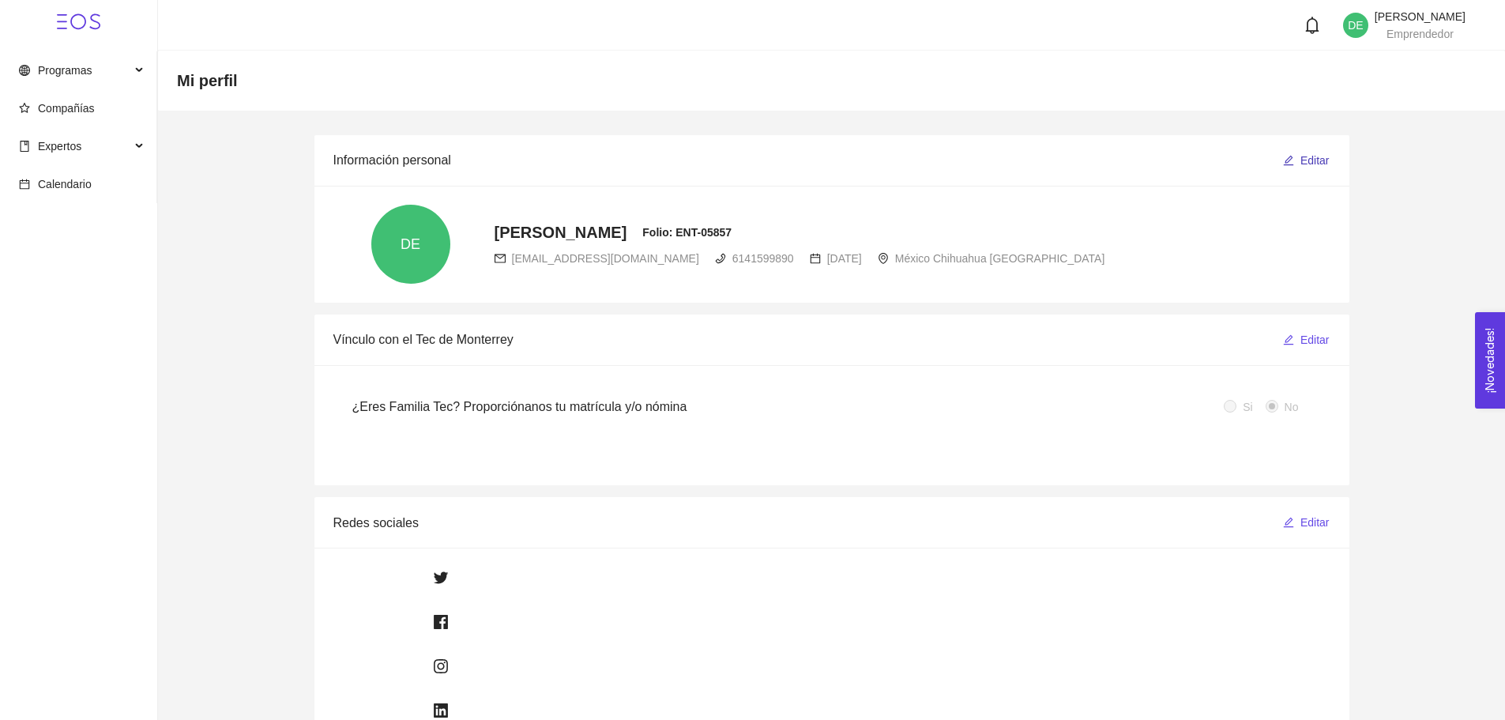
click at [1320, 159] on span "Editar" at bounding box center [1315, 160] width 29 height 17
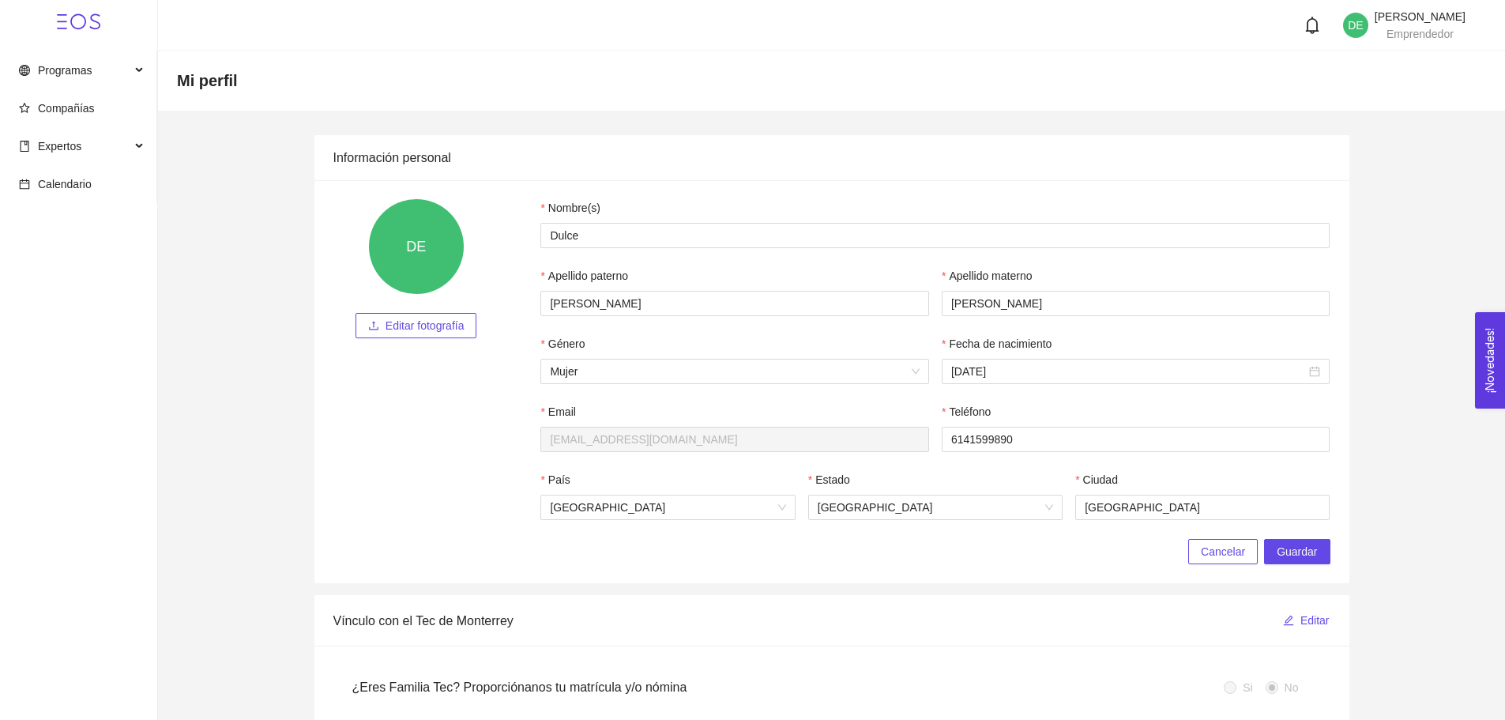
click at [838, 650] on div "¿Eres Familia Tec? Proporciónanos tu matrícula y/o nómina Si No" at bounding box center [831, 706] width 1035 height 120
click at [1296, 548] on span "Guardar" at bounding box center [1297, 551] width 40 height 17
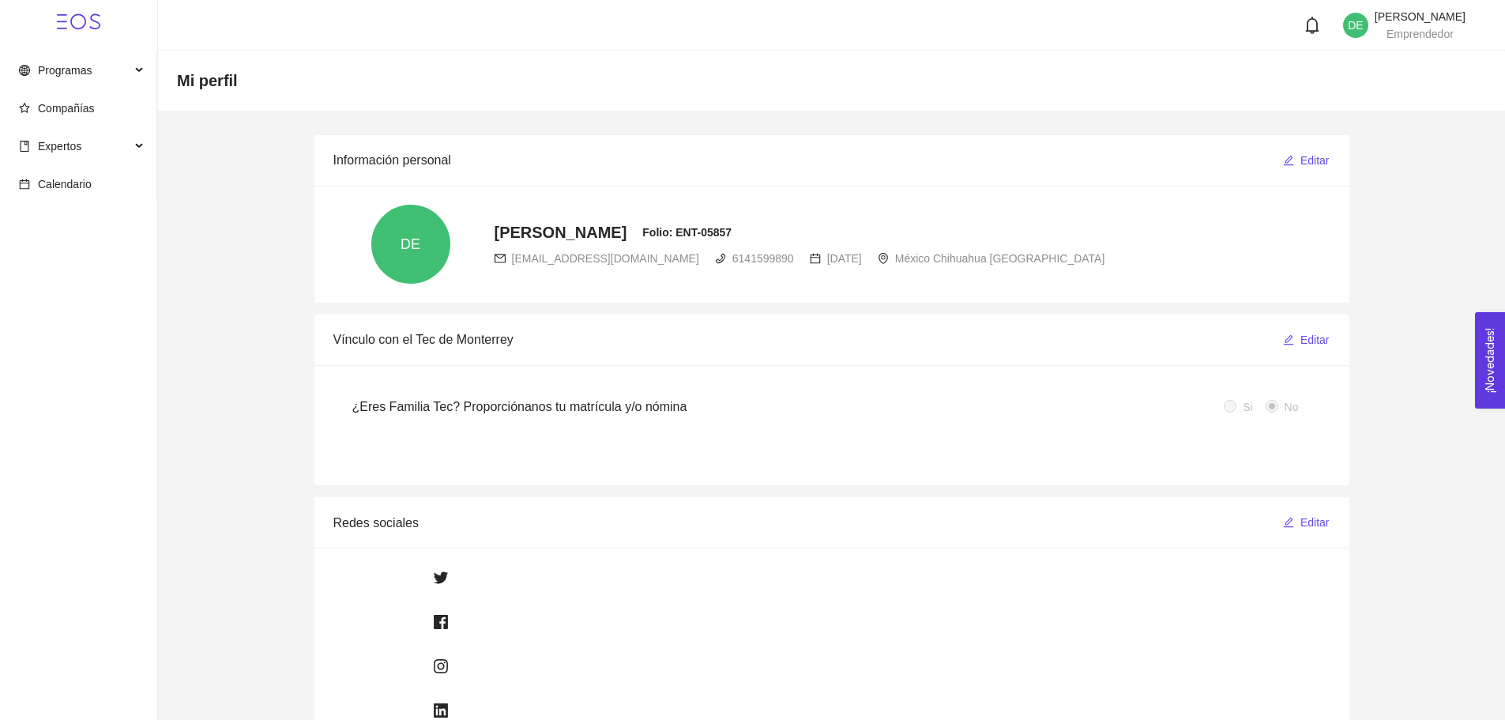
click at [87, 16] on icon at bounding box center [78, 21] width 43 height 43
click at [95, 58] on span "Programas" at bounding box center [74, 71] width 111 height 32
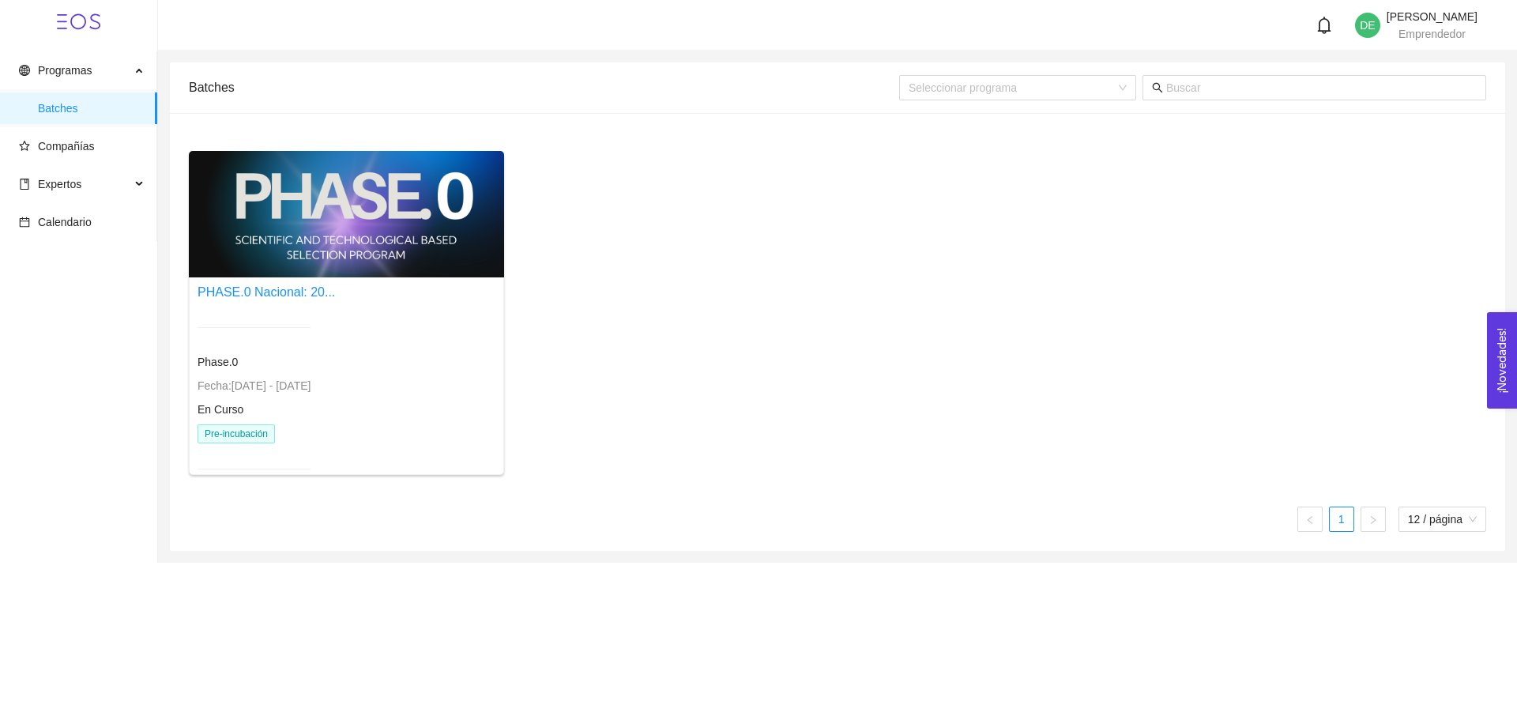
click at [213, 321] on div at bounding box center [254, 327] width 113 height 39
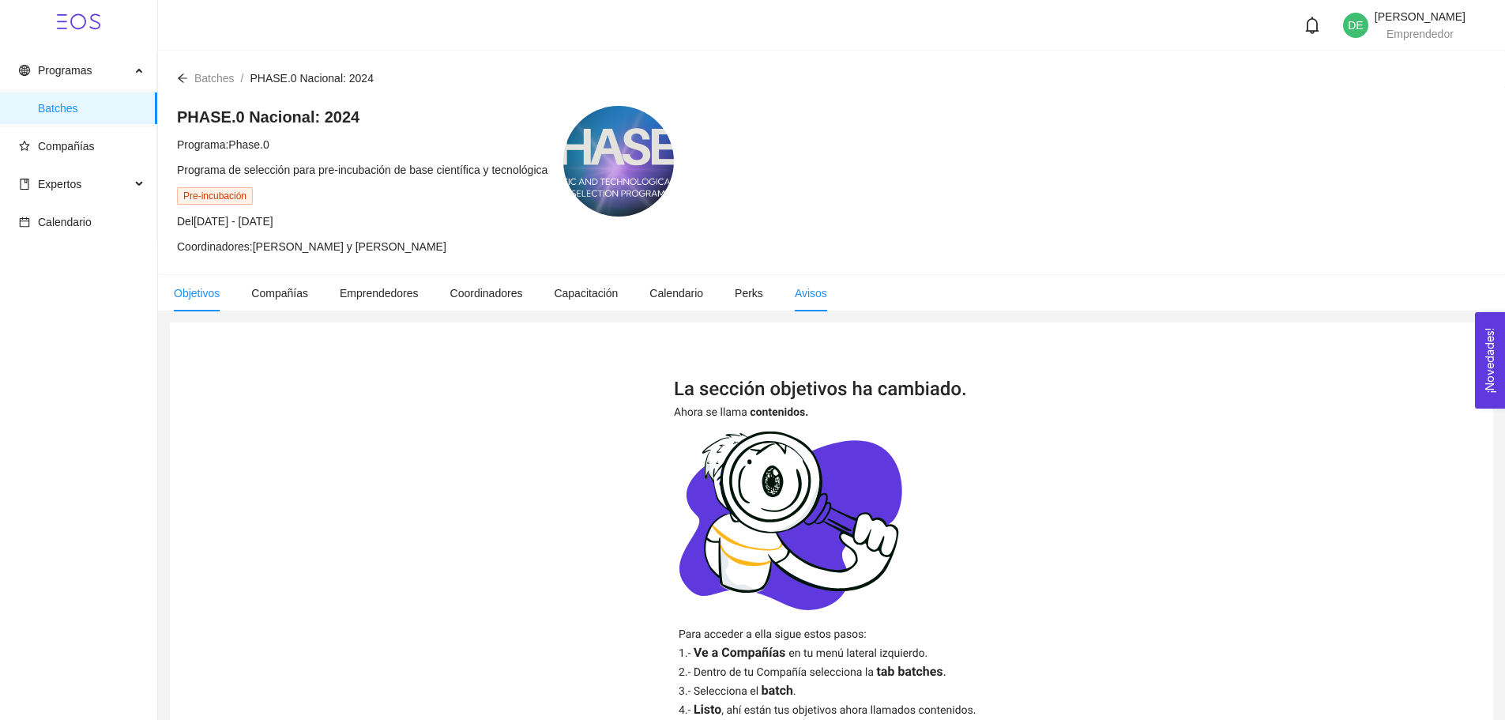
click at [804, 299] on span "Avisos" at bounding box center [811, 293] width 32 height 13
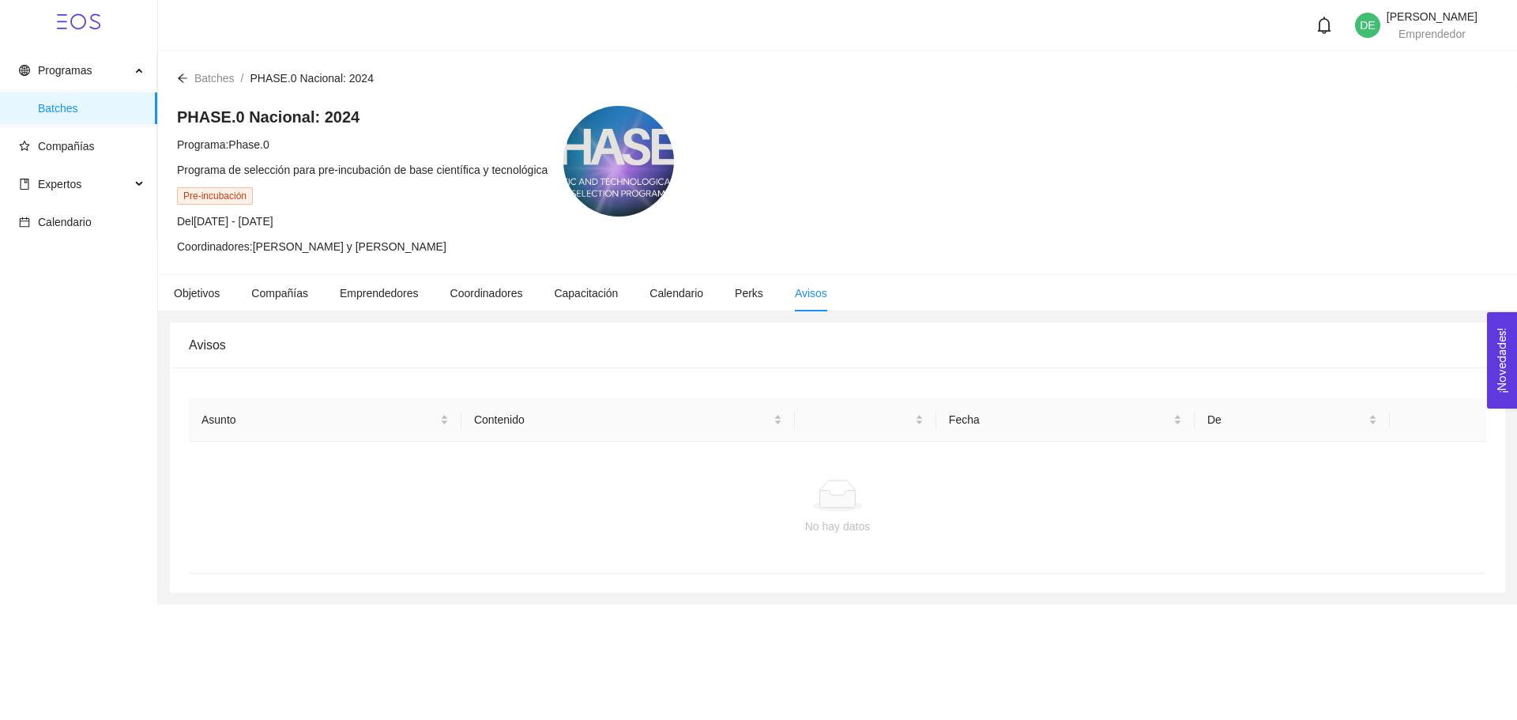
click at [721, 270] on div "PHASE.0 Nacional: 2024 Programa: Phase.0 Programa de selección para pre-incubac…" at bounding box center [837, 180] width 1359 height 187
click at [766, 294] on li "Perks" at bounding box center [749, 293] width 60 height 36
click at [699, 304] on li "Calendario" at bounding box center [676, 293] width 85 height 36
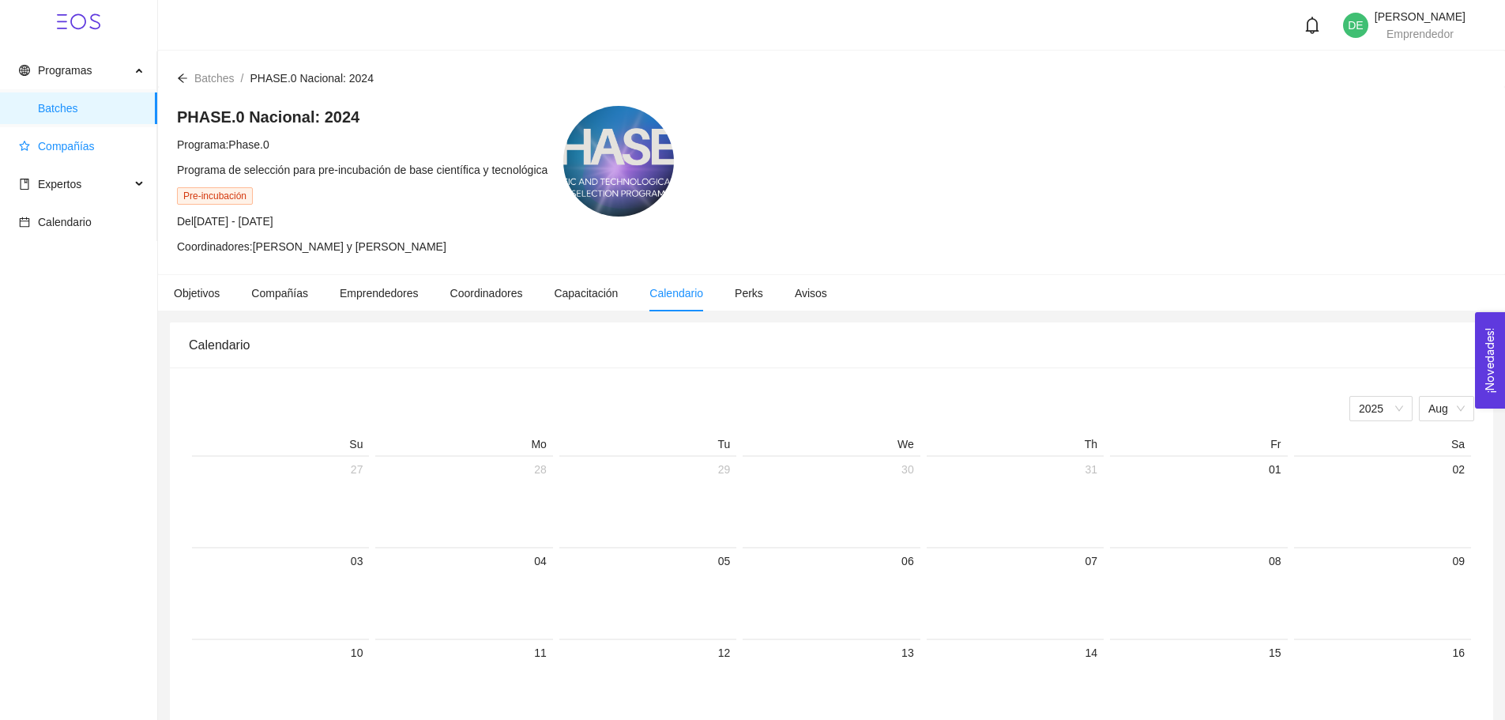
click at [62, 135] on span "Compañías" at bounding box center [82, 146] width 126 height 32
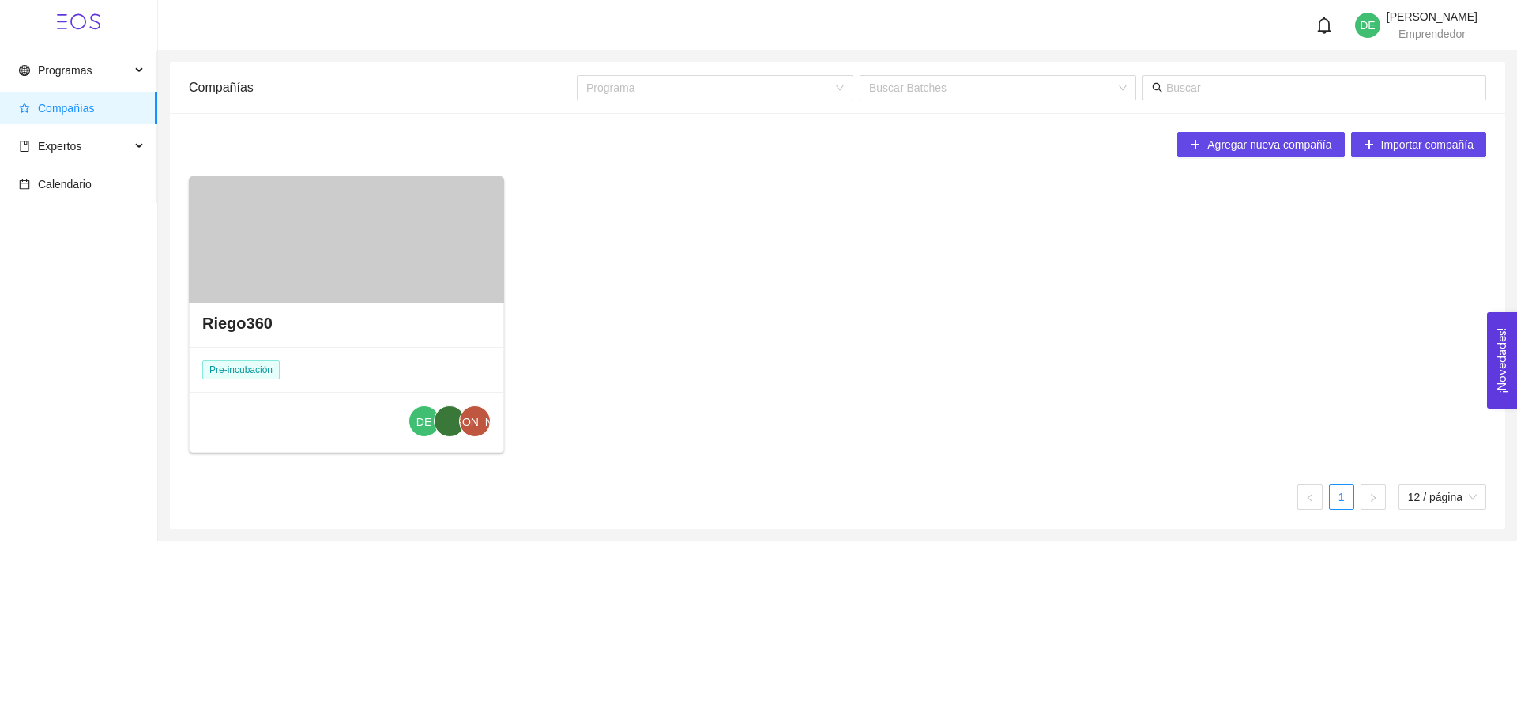
click at [238, 322] on h4 "Riego360" at bounding box center [237, 323] width 70 height 22
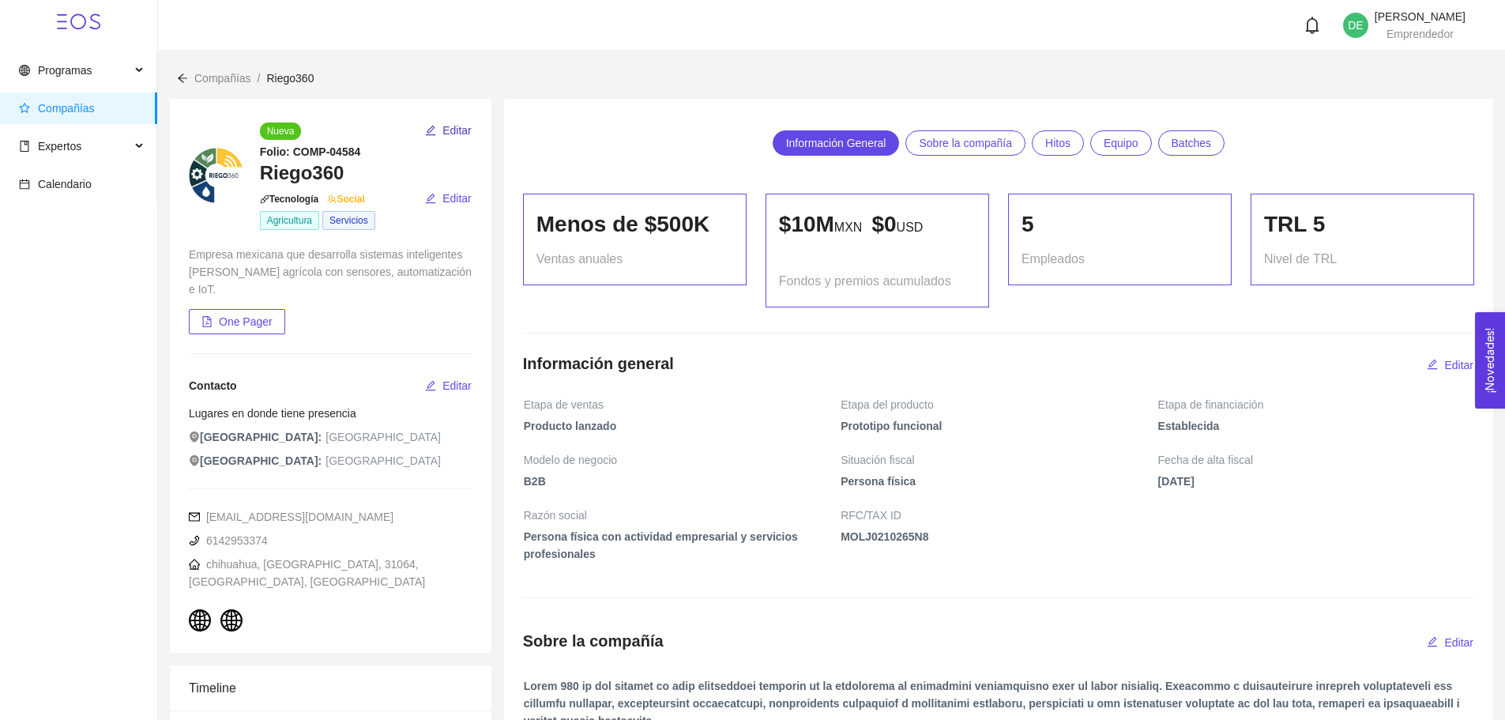
click at [460, 126] on span "Editar" at bounding box center [456, 130] width 29 height 17
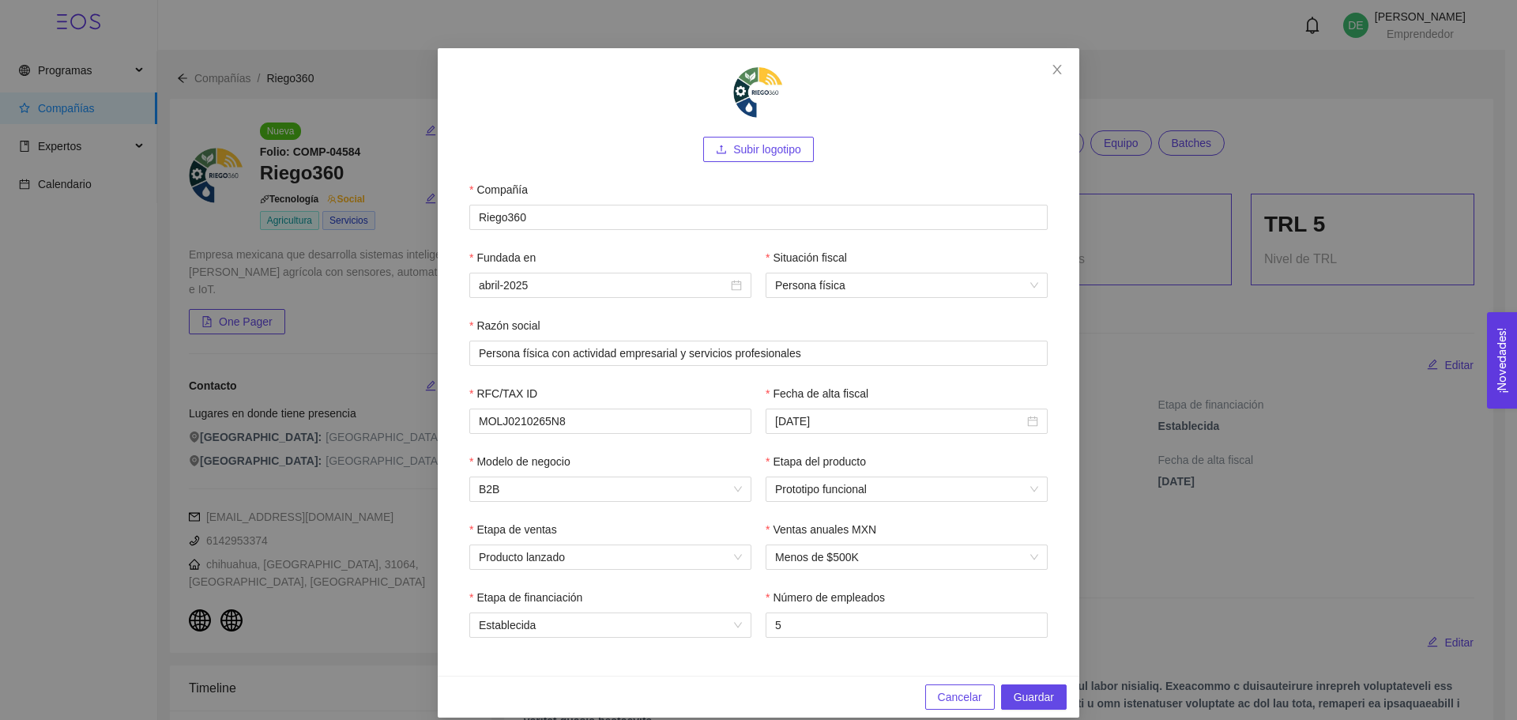
scroll to position [47, 0]
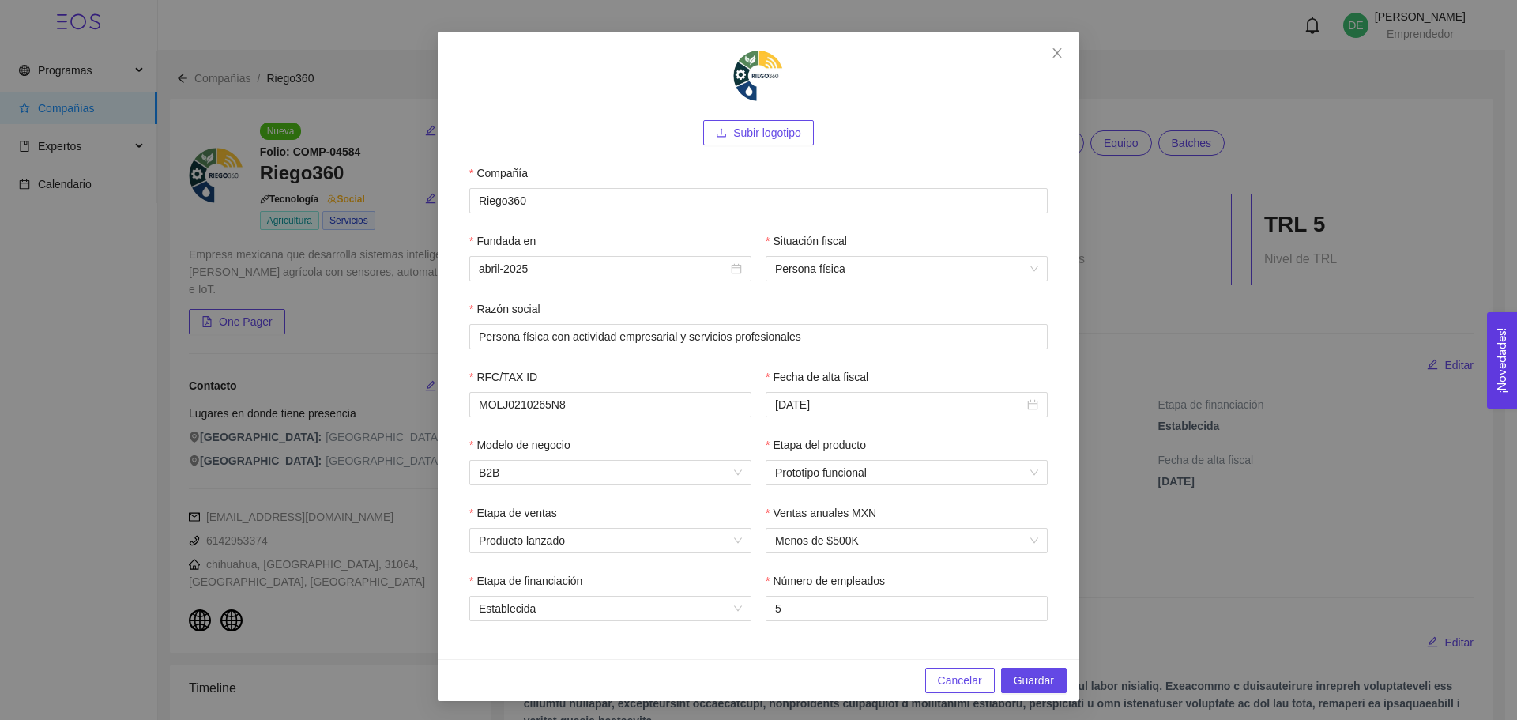
click at [254, 375] on div "Subir logotipo Compañía Riego360 Fundada en abril-2025 Situación fiscal Persona…" at bounding box center [758, 360] width 1517 height 720
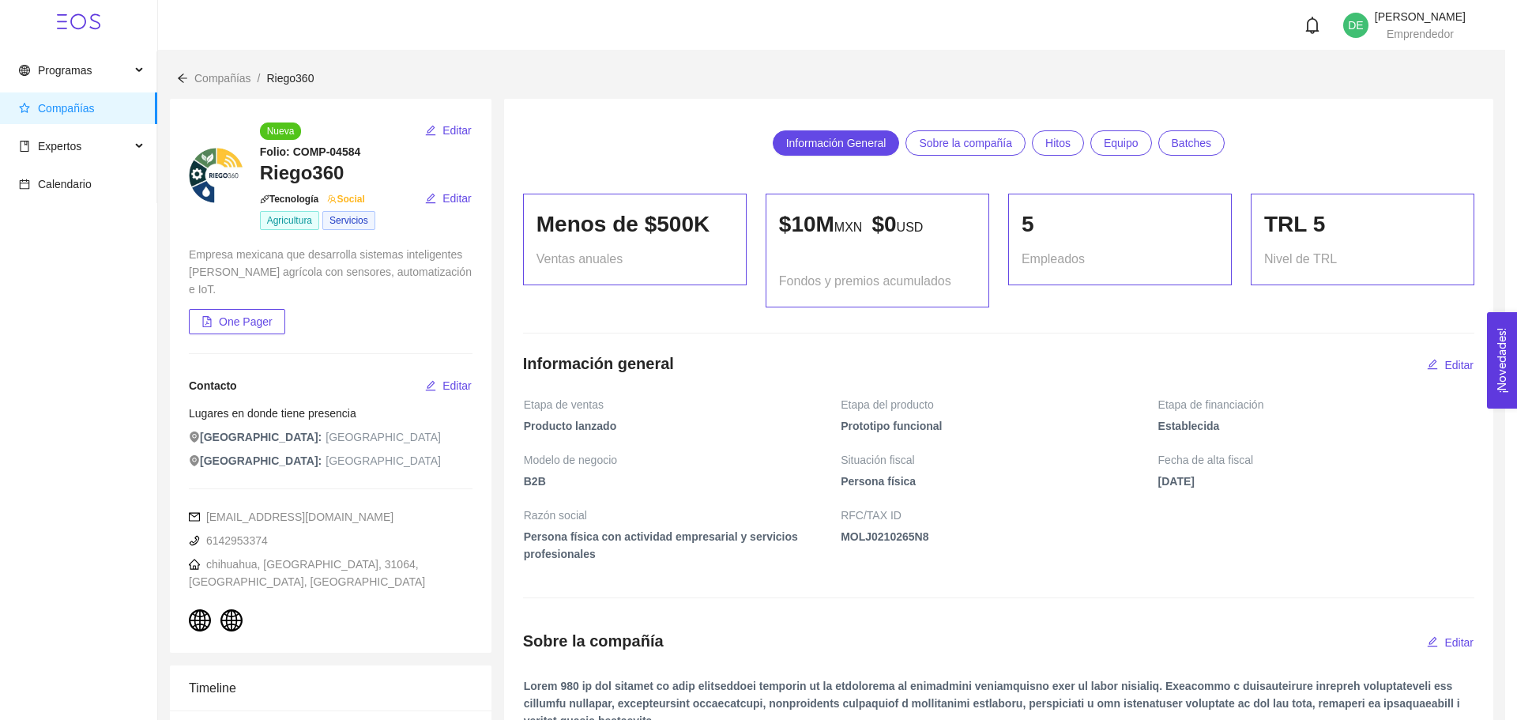
scroll to position [0, 0]
click at [447, 197] on span "Editar" at bounding box center [456, 198] width 29 height 17
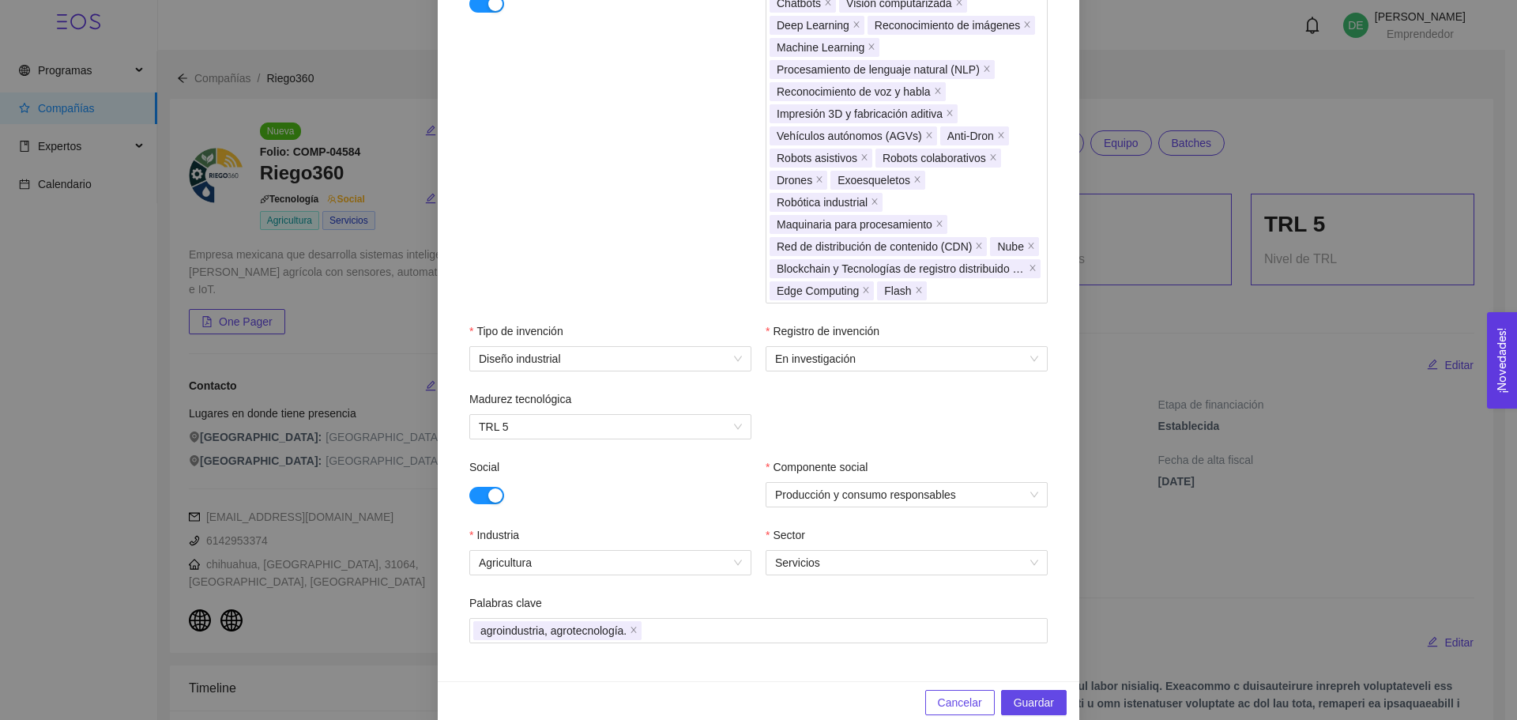
click at [308, 344] on div "Describe tu compañía en una línea (máximo 150 caracteres). Empresa mexicana que…" at bounding box center [758, 360] width 1517 height 720
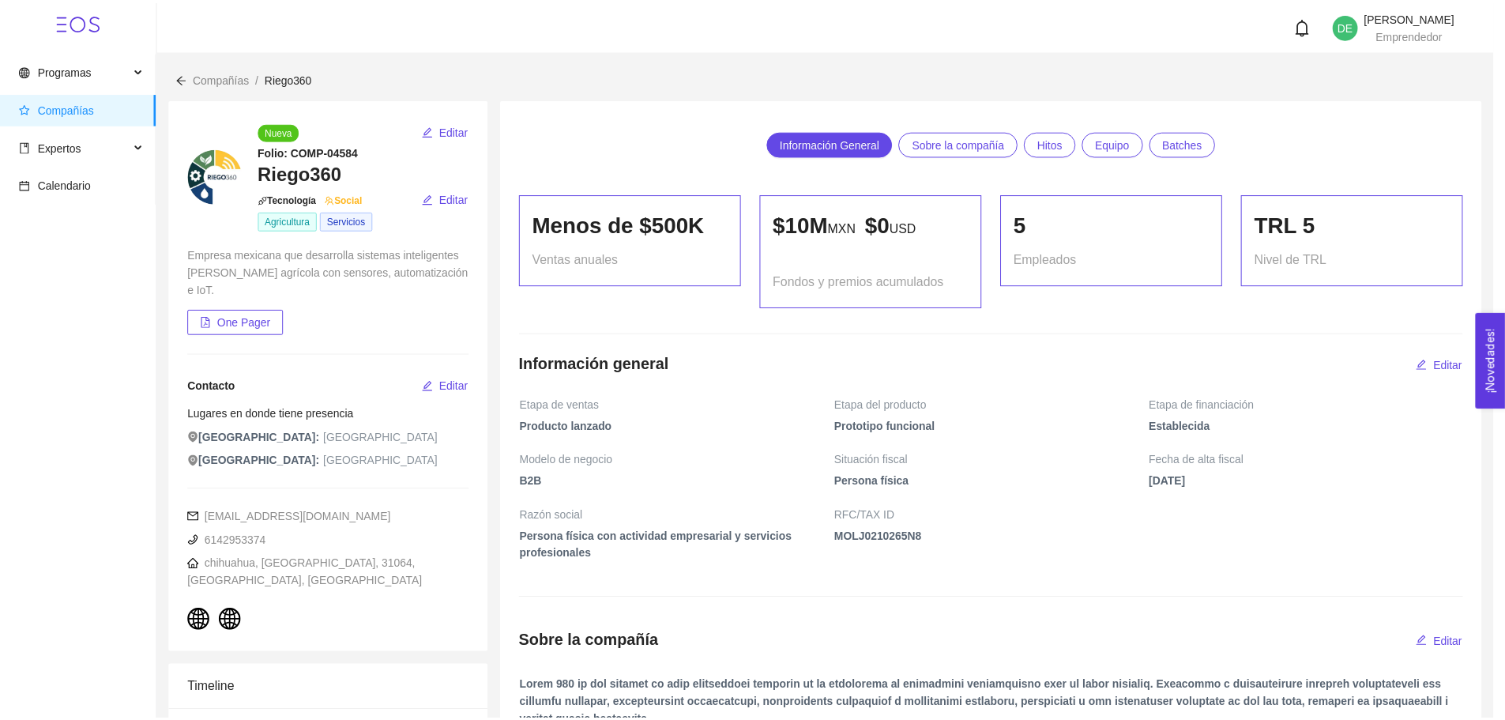
scroll to position [290, 0]
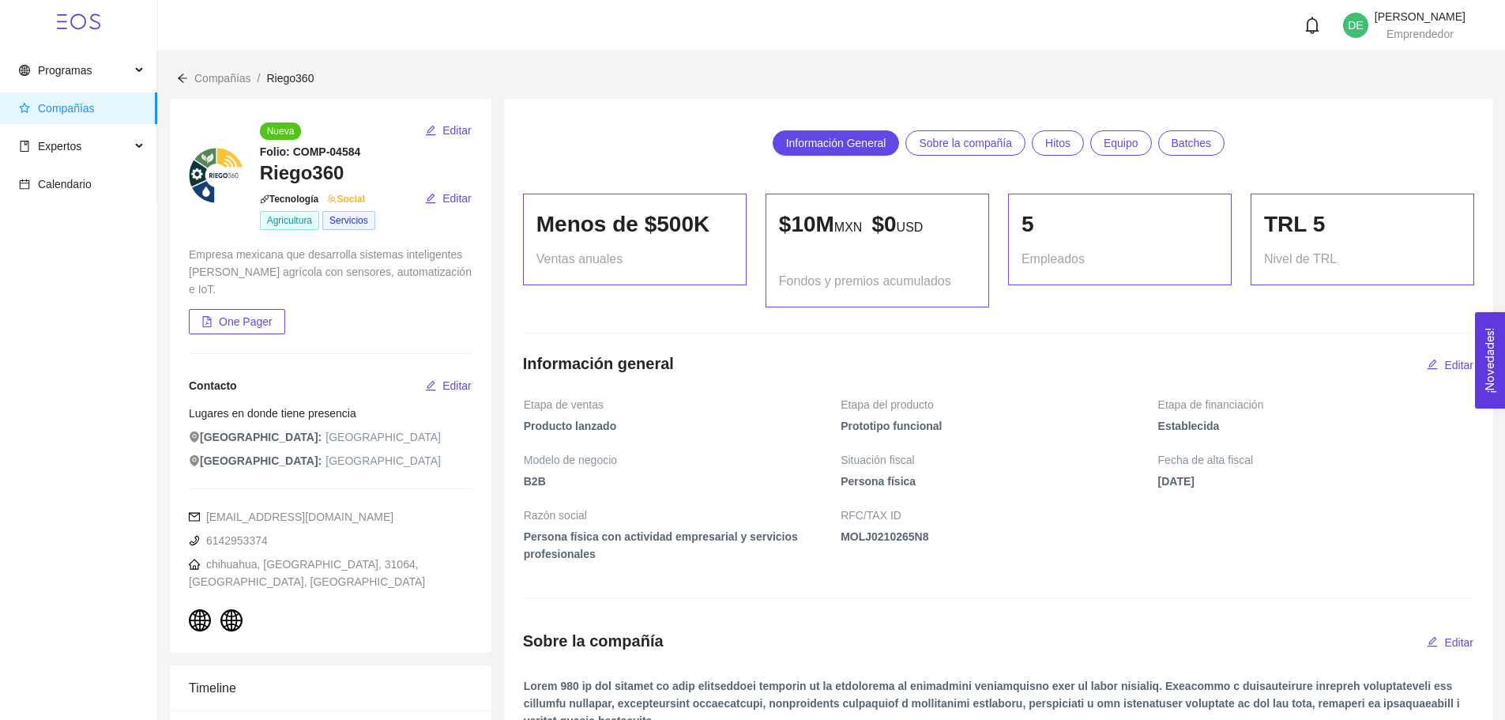
click at [996, 152] on span "Sobre la compañía" at bounding box center [965, 143] width 93 height 24
click at [1073, 148] on link "Hitos" at bounding box center [1058, 142] width 52 height 25
click at [1105, 148] on span "Equipo" at bounding box center [1121, 143] width 35 height 24
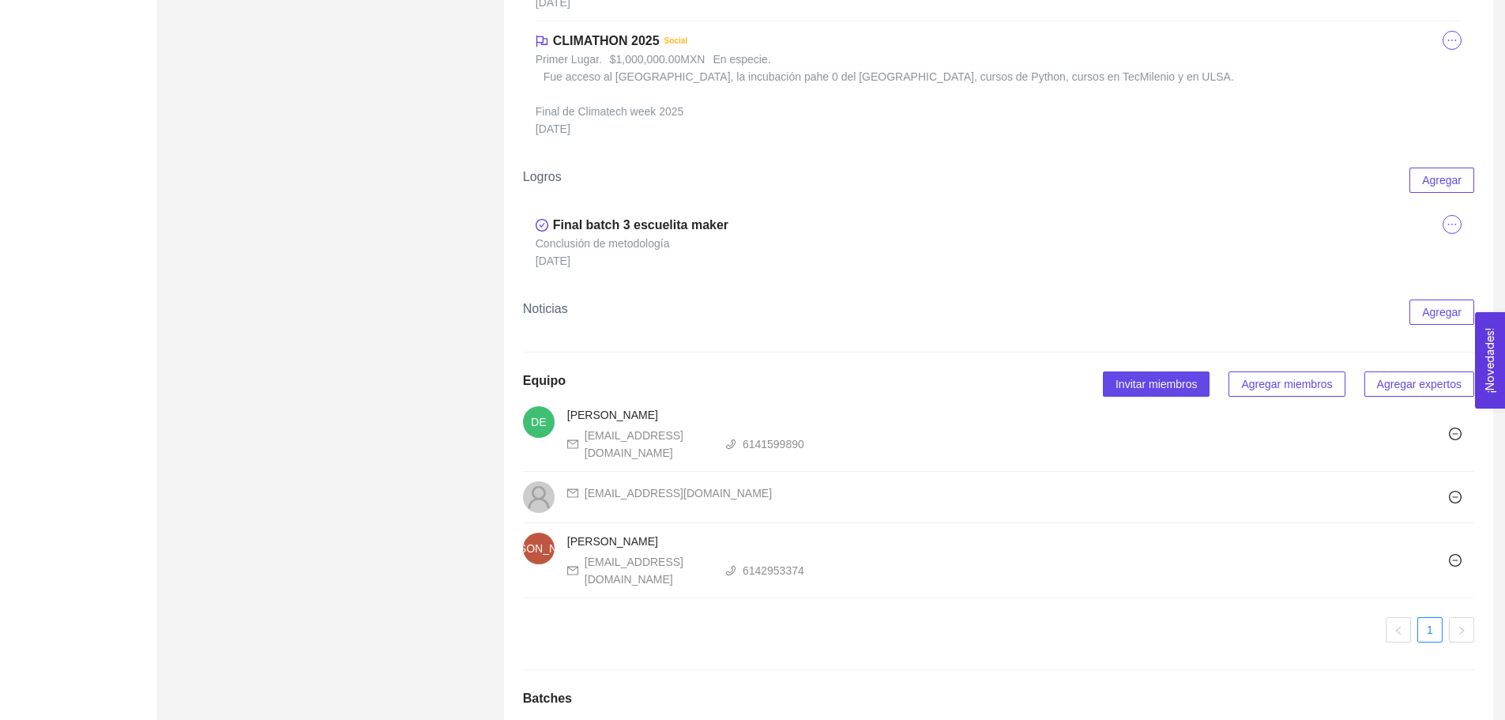
scroll to position [1713, 0]
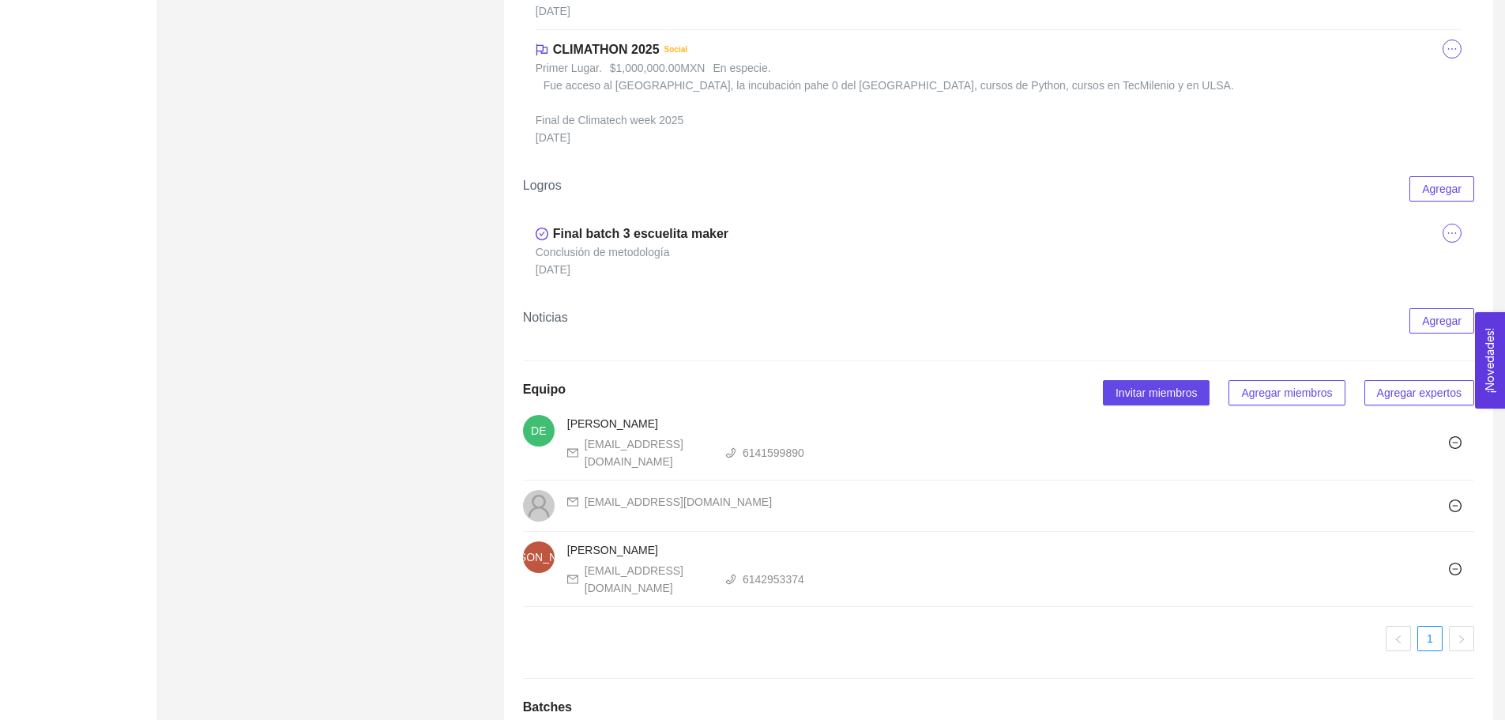
click at [1260, 384] on span "Agregar miembros" at bounding box center [1286, 392] width 91 height 17
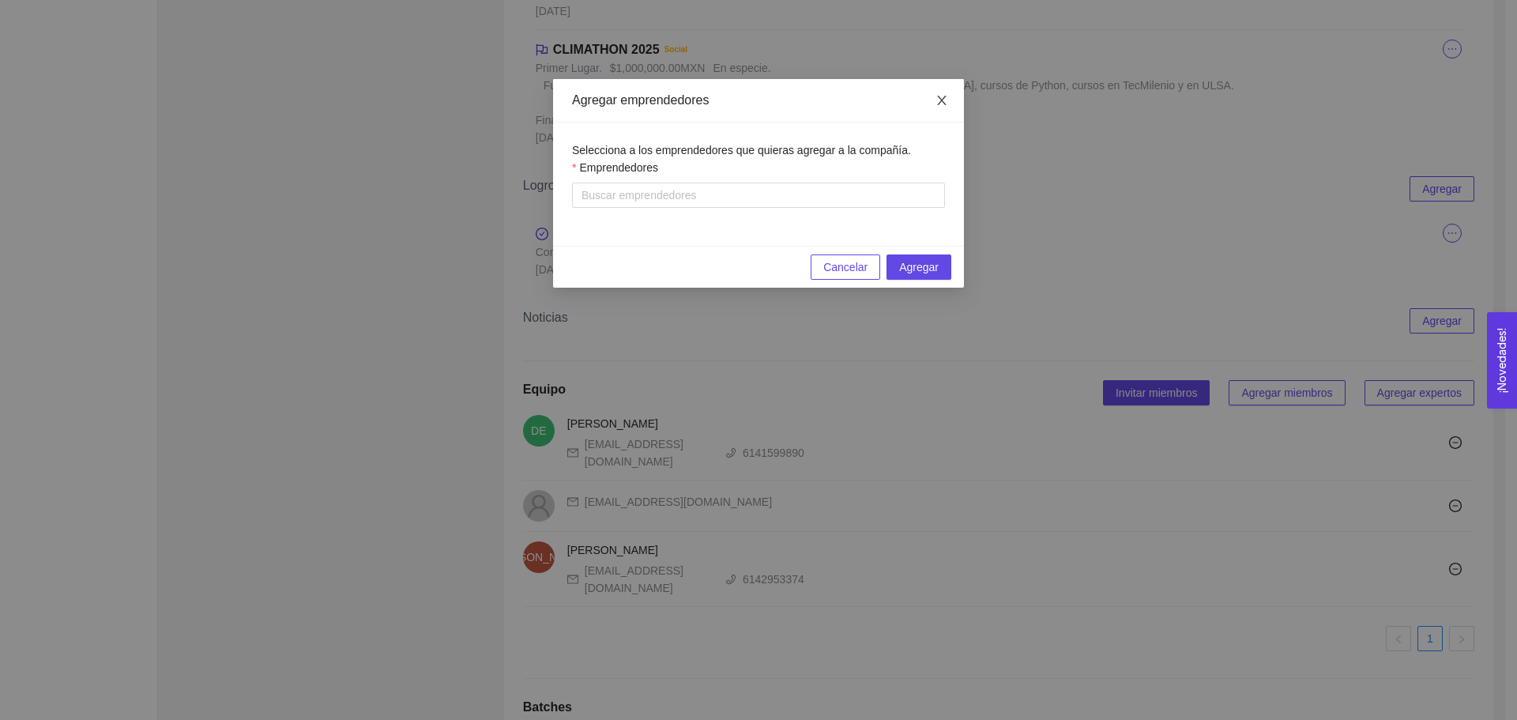
click at [947, 110] on span "Close" at bounding box center [942, 101] width 44 height 44
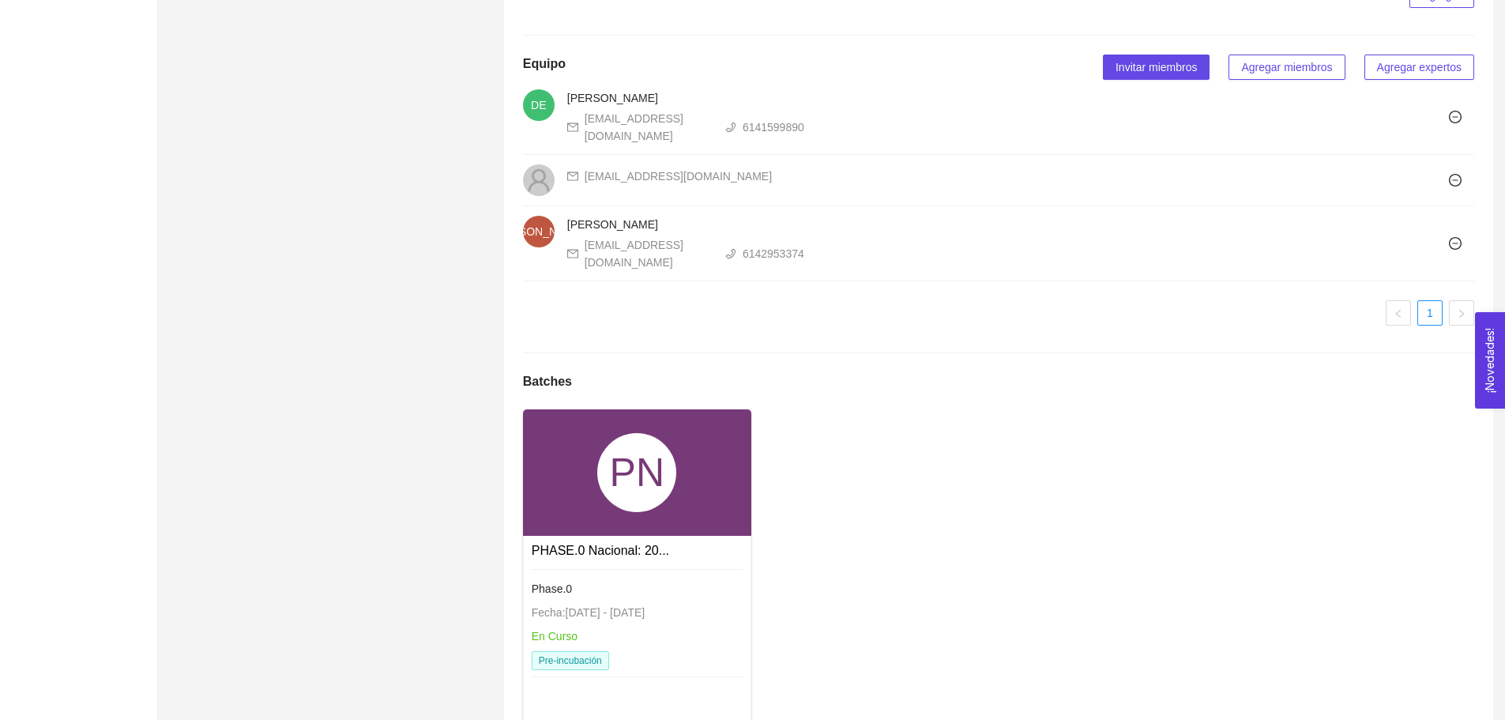
scroll to position [2043, 0]
